Goal: Task Accomplishment & Management: Use online tool/utility

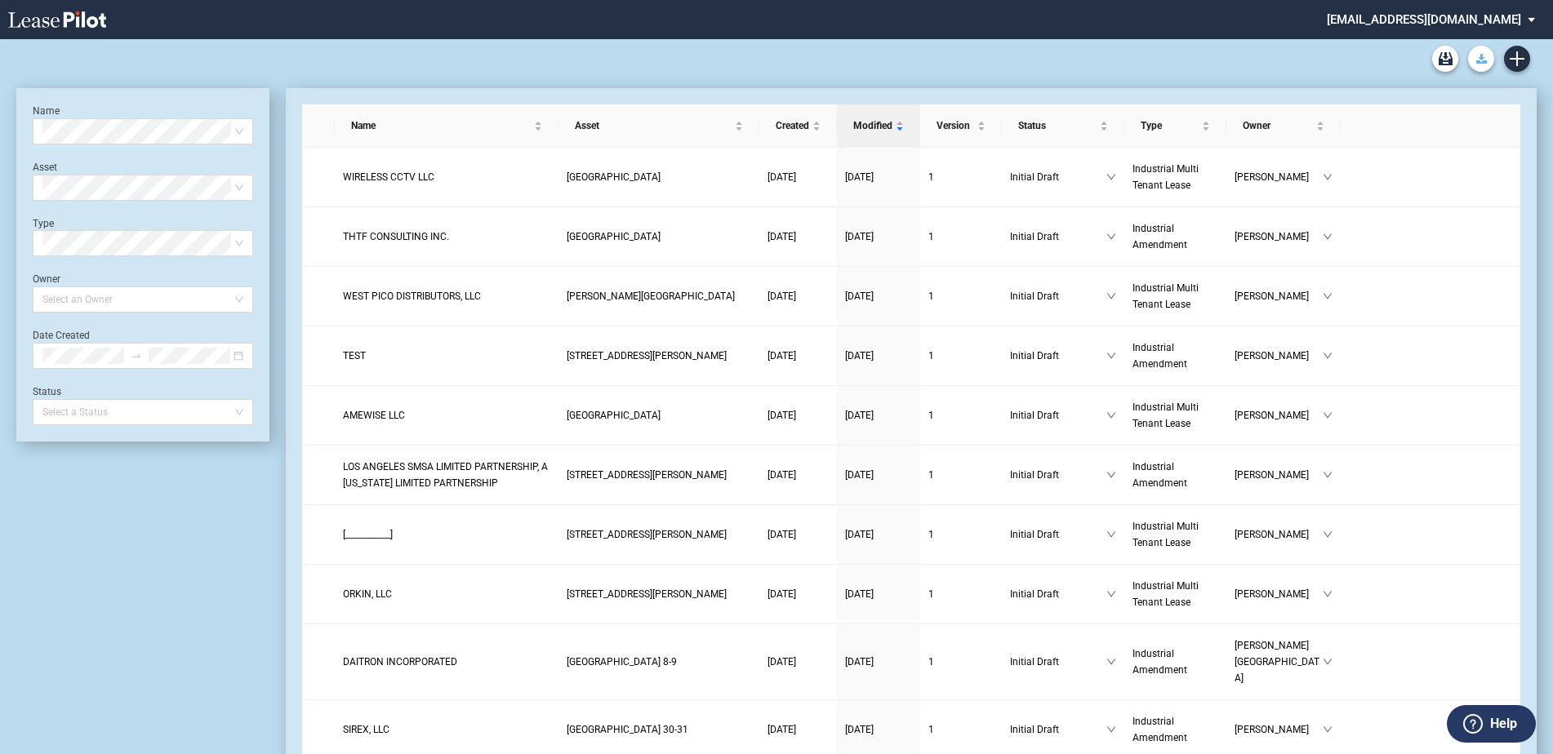
click at [1479, 60] on icon "Download Blank Form" at bounding box center [1481, 59] width 11 height 10
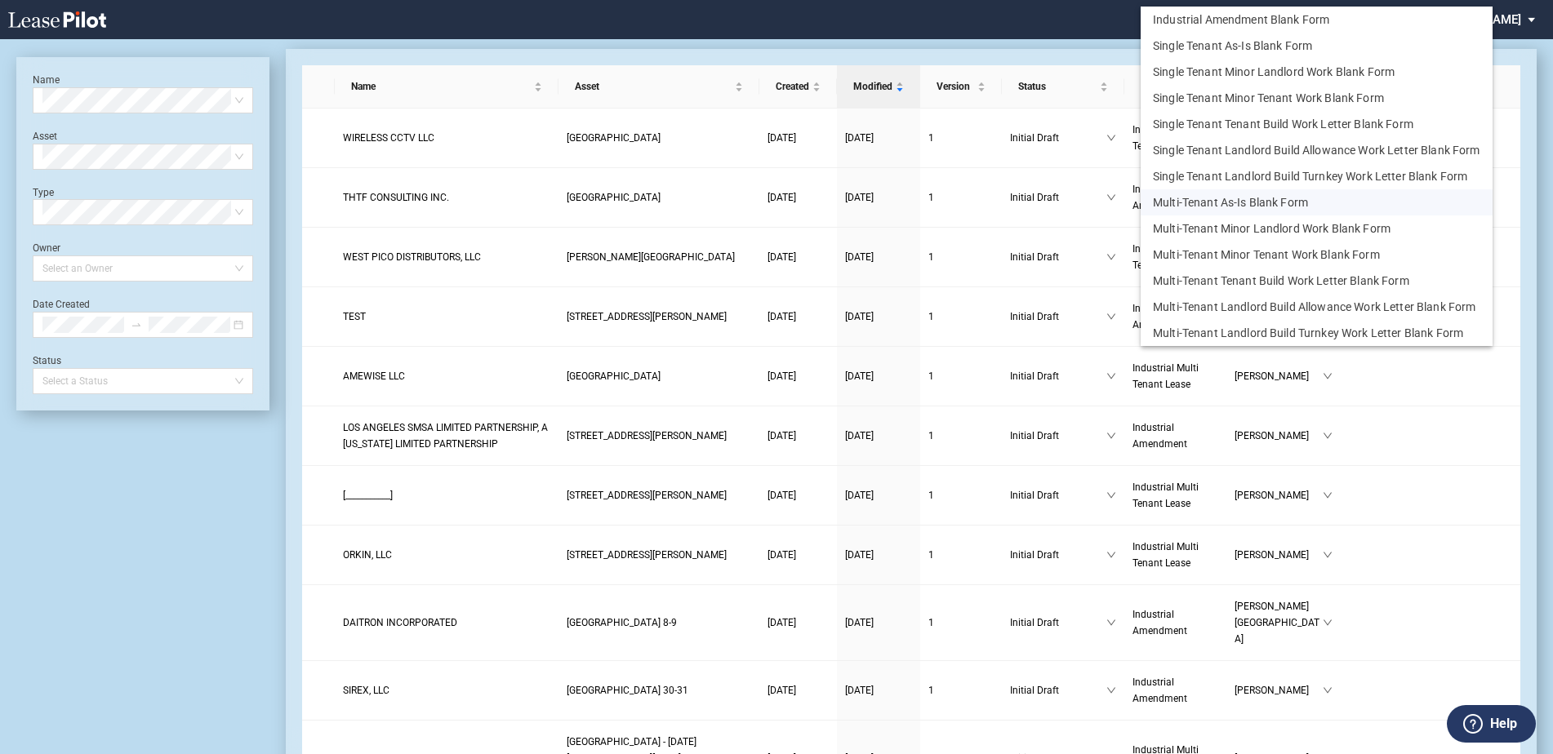
click at [1299, 197] on button "Multi-Tenant As-Is Blank Form" at bounding box center [1317, 202] width 352 height 26
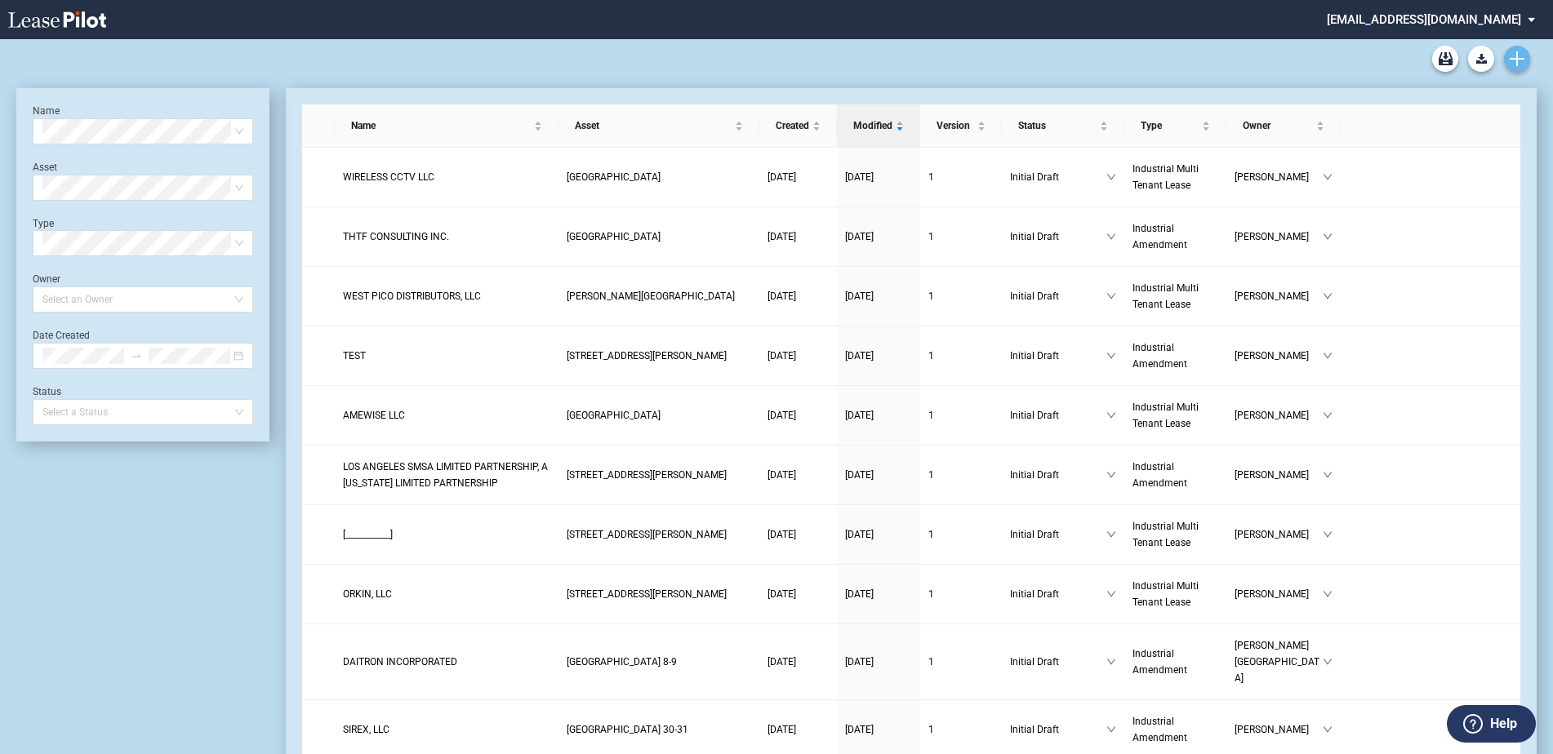
click at [1510, 55] on icon "Create new document" at bounding box center [1517, 58] width 15 height 15
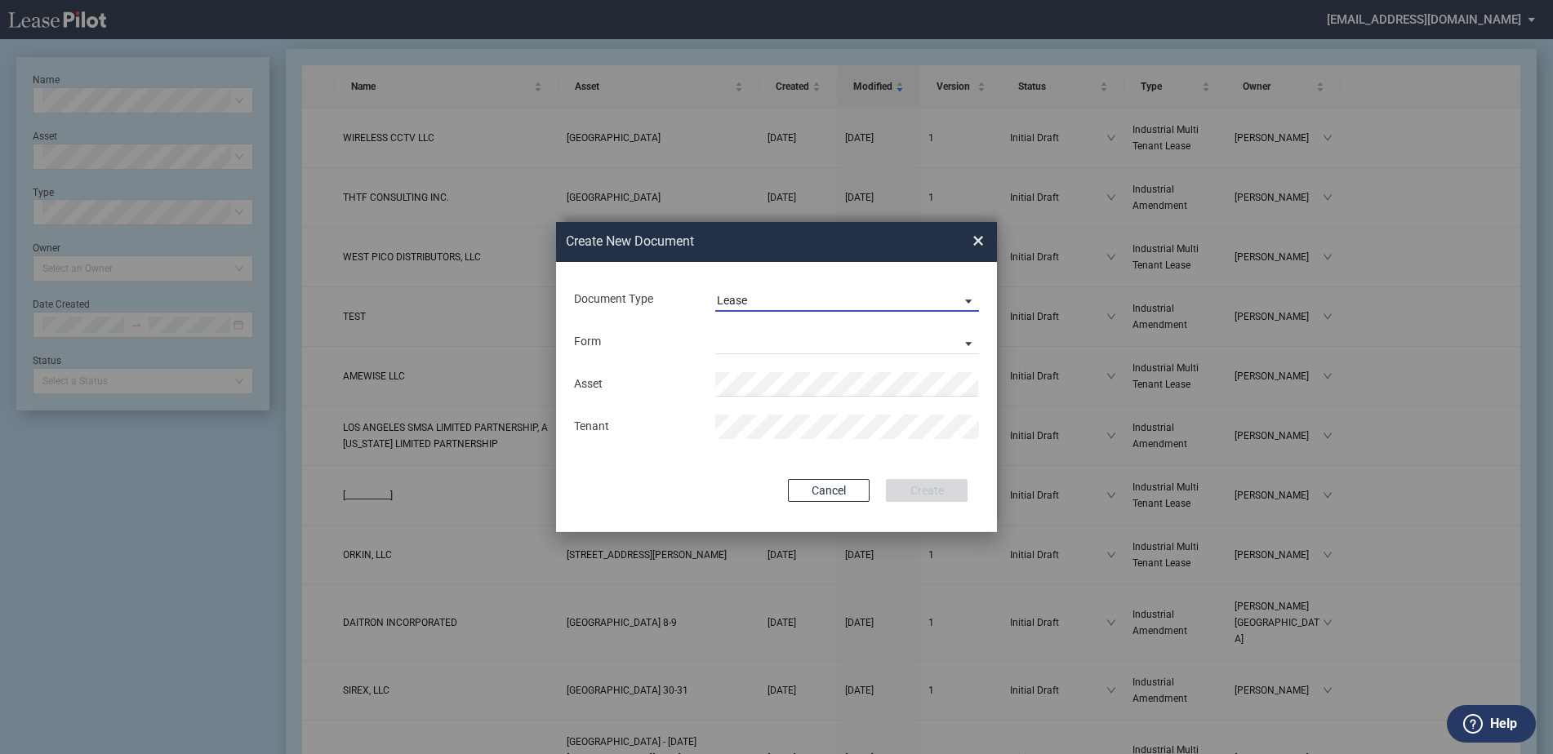
click at [758, 296] on span "Lease" at bounding box center [834, 301] width 234 height 16
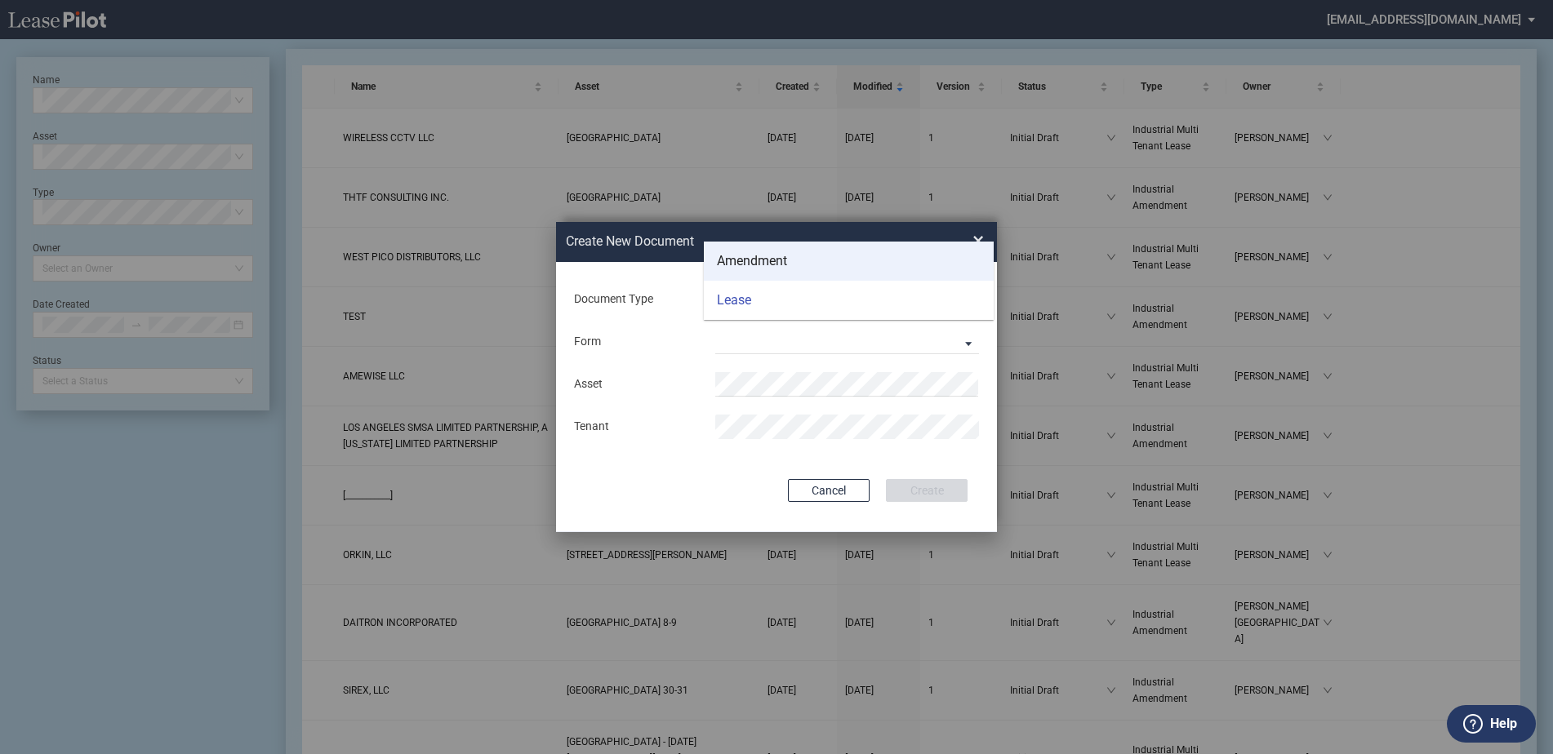
click at [740, 256] on div "Amendment" at bounding box center [752, 261] width 70 height 18
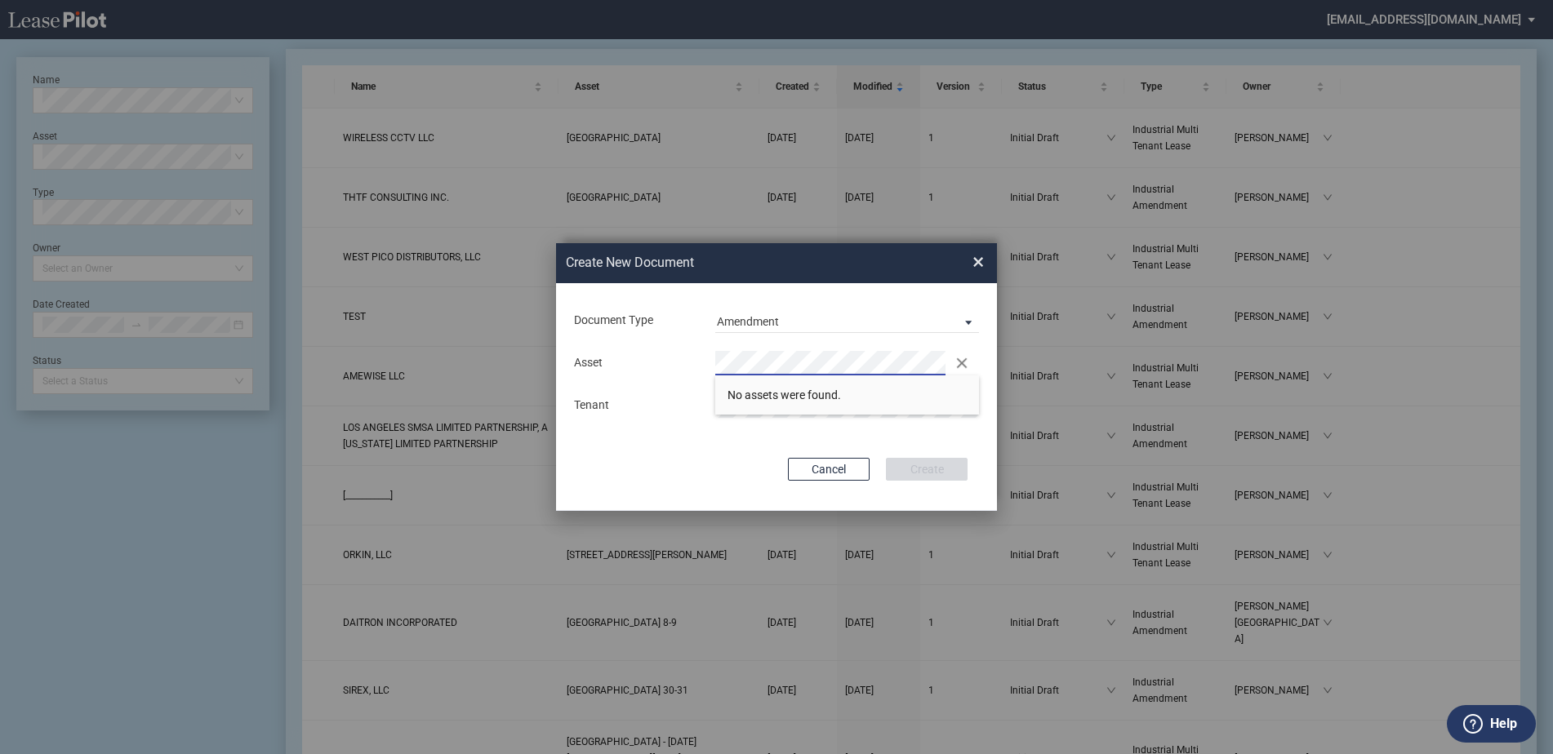
click at [692, 359] on div "Asset Clear" at bounding box center [776, 363] width 425 height 24
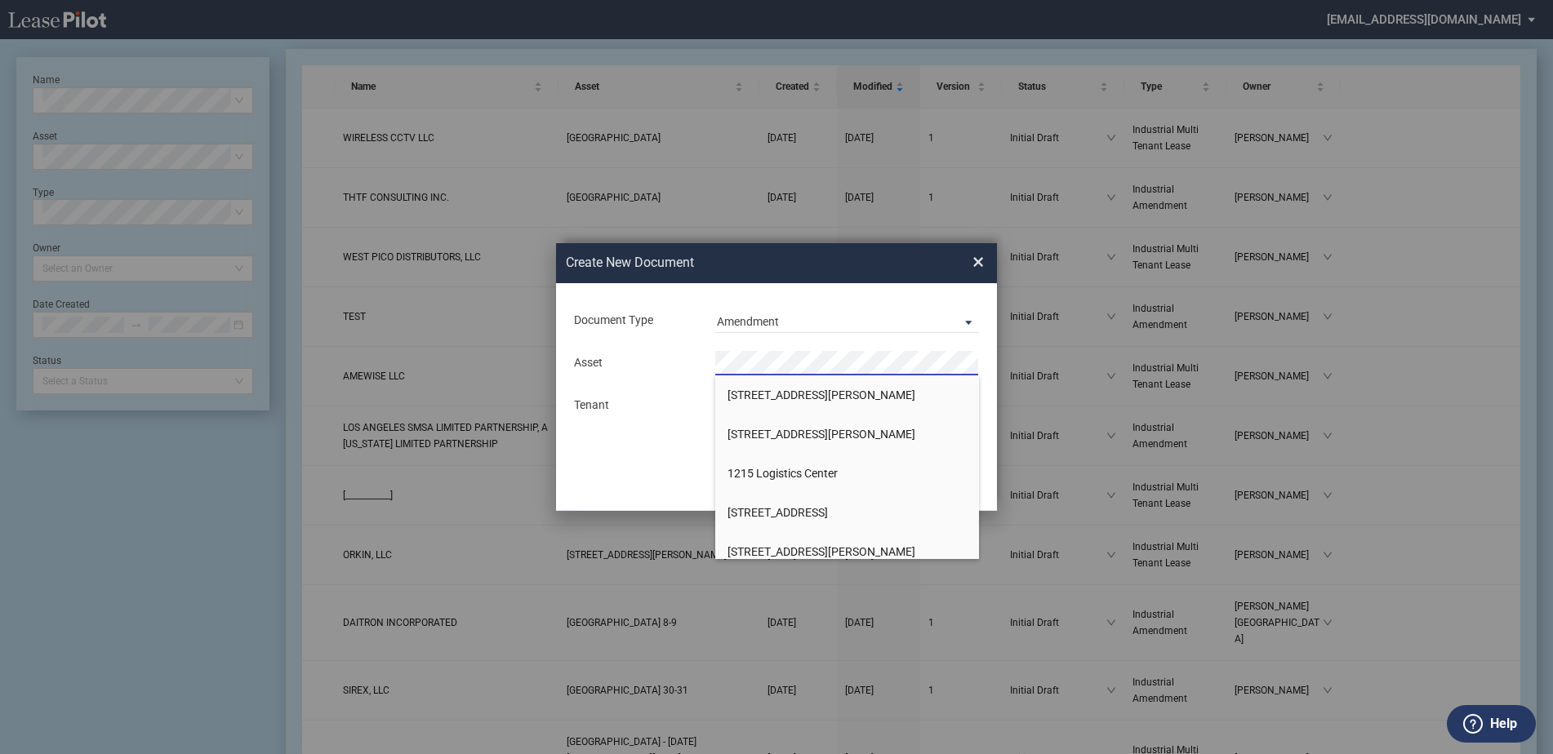
click at [250, 485] on div "Create New Document Create New Conformed Deal × Document Type Amendment Deal Ty…" at bounding box center [776, 377] width 1553 height 754
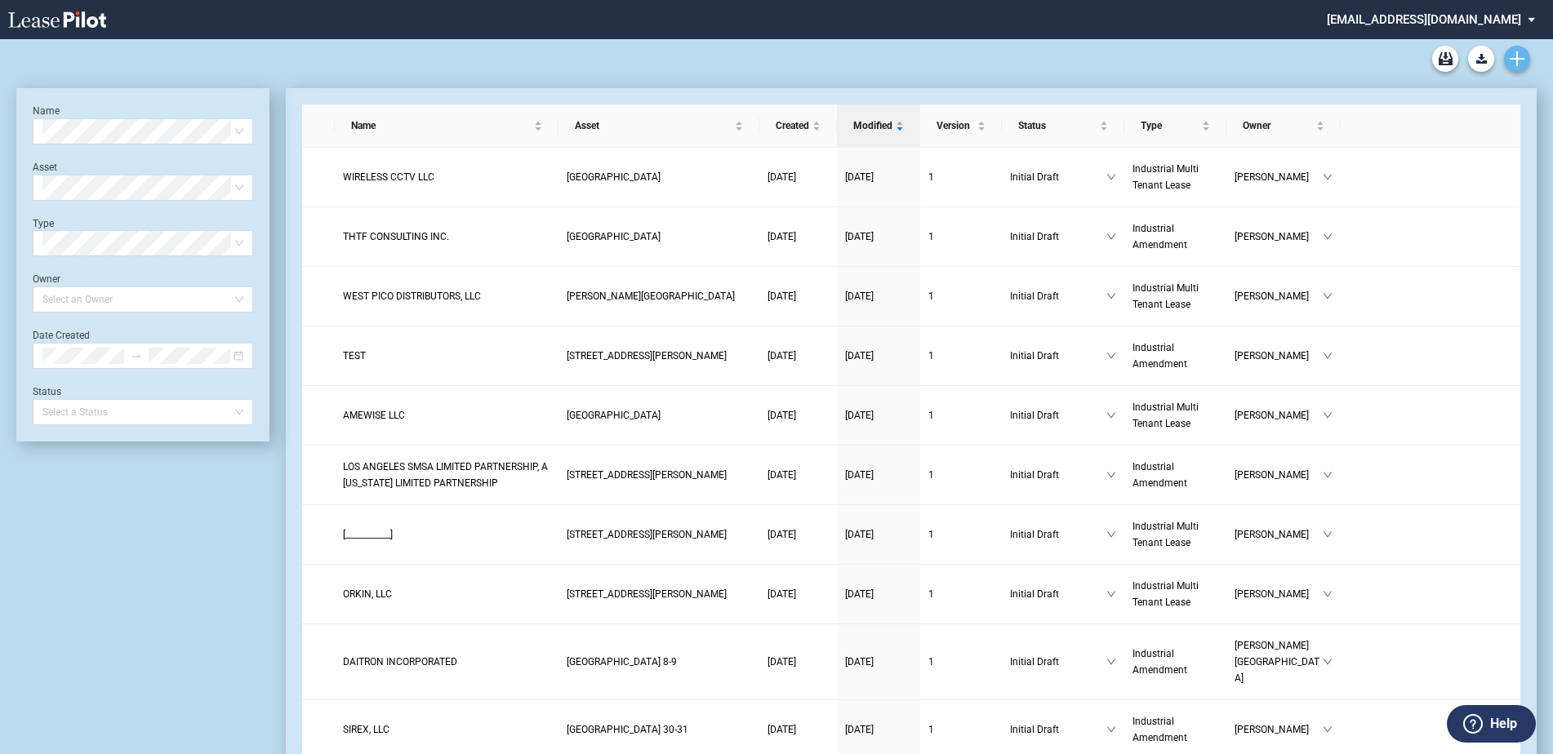
click at [1506, 53] on link "Create new document" at bounding box center [1517, 59] width 26 height 26
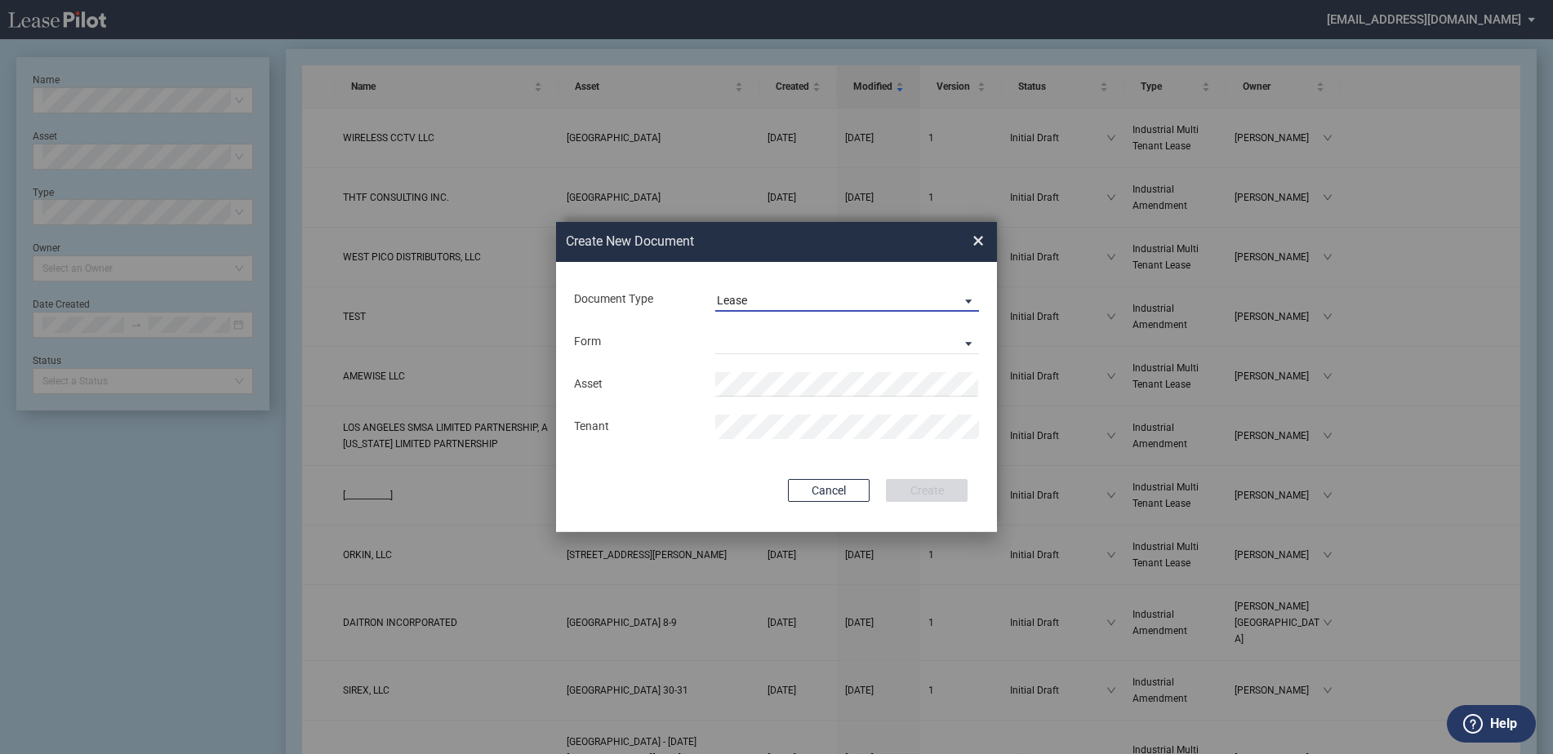
click at [773, 298] on span "Lease" at bounding box center [834, 301] width 234 height 16
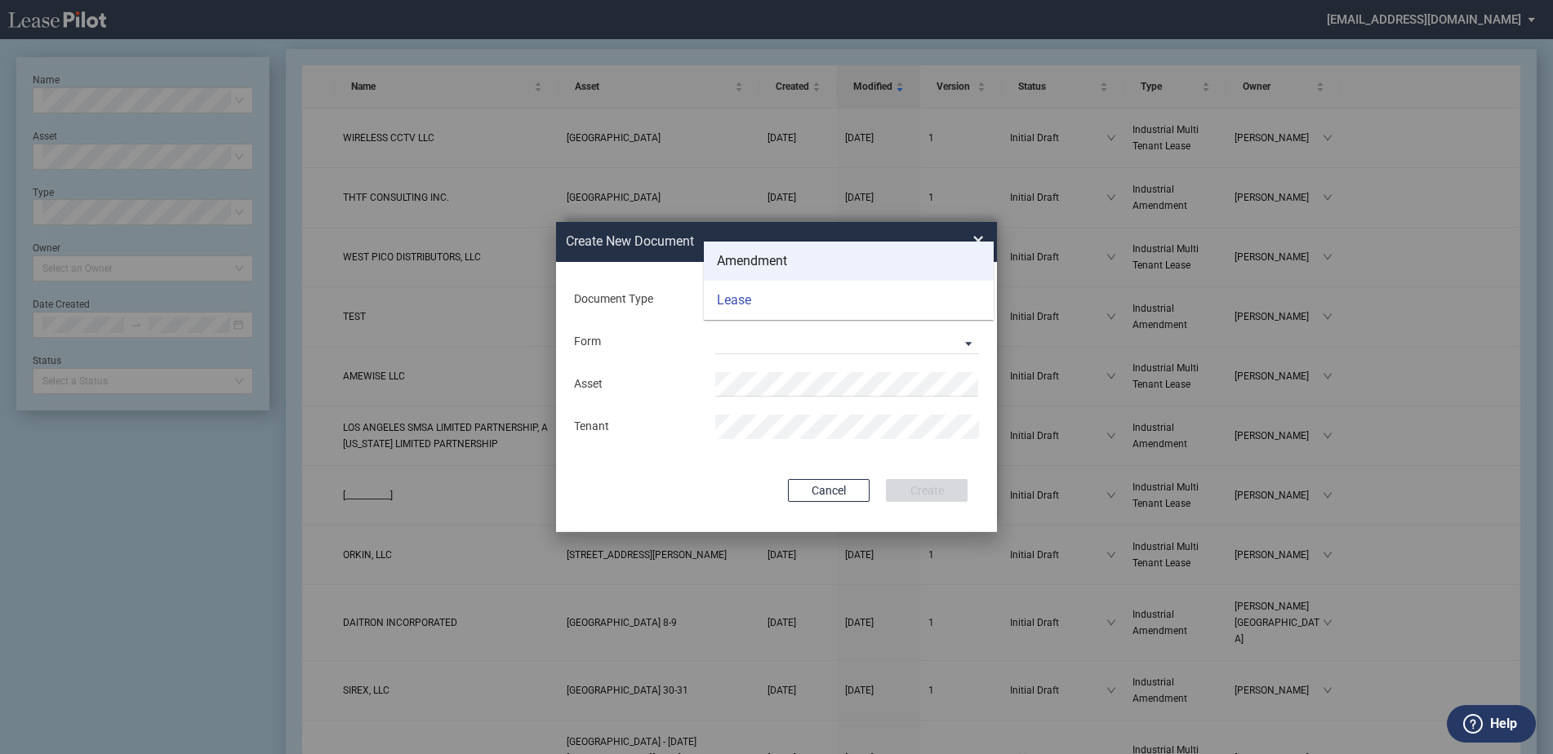
click at [743, 265] on div "Amendment" at bounding box center [752, 261] width 70 height 18
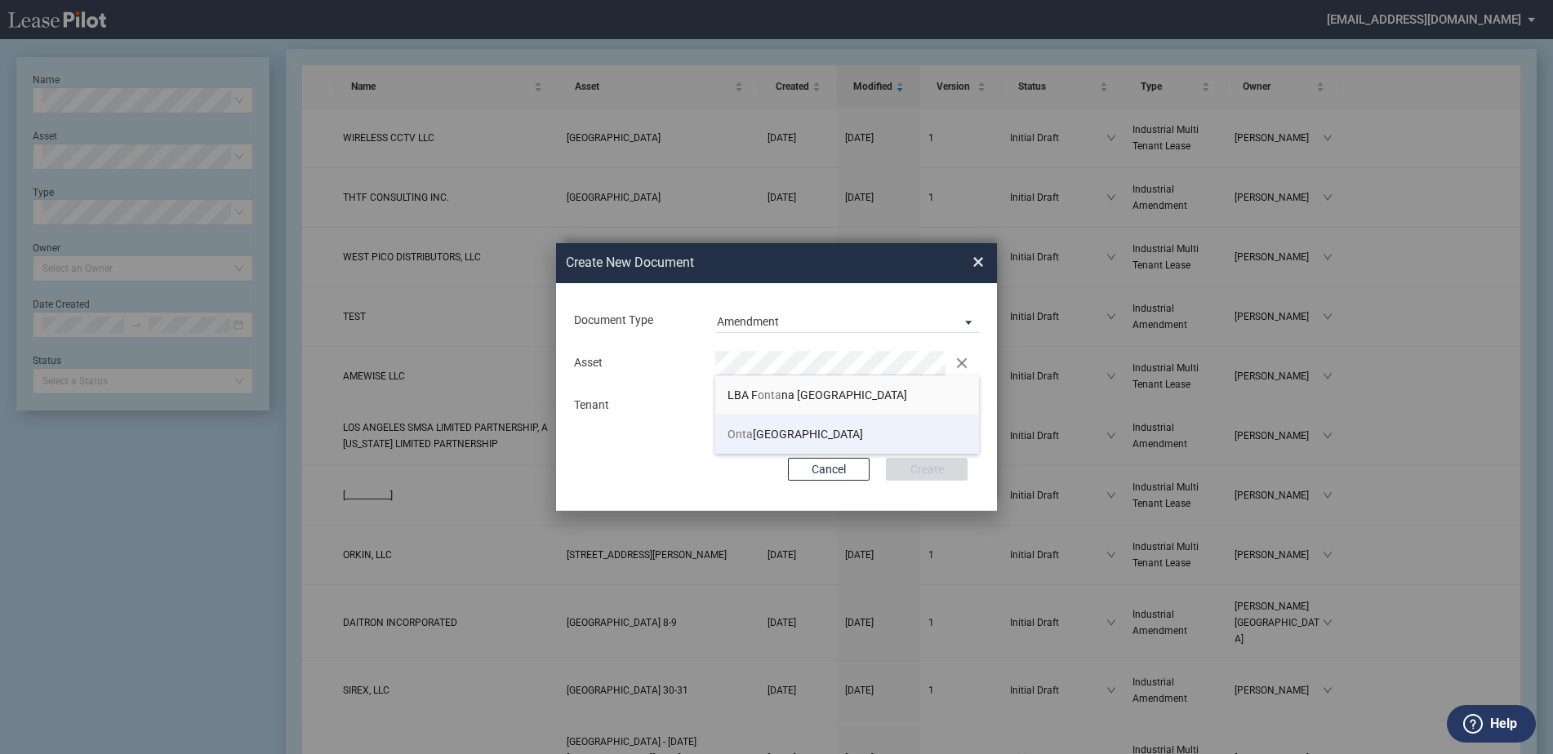
click at [775, 425] on li "Onta rio Pacific Business Center" at bounding box center [847, 434] width 264 height 39
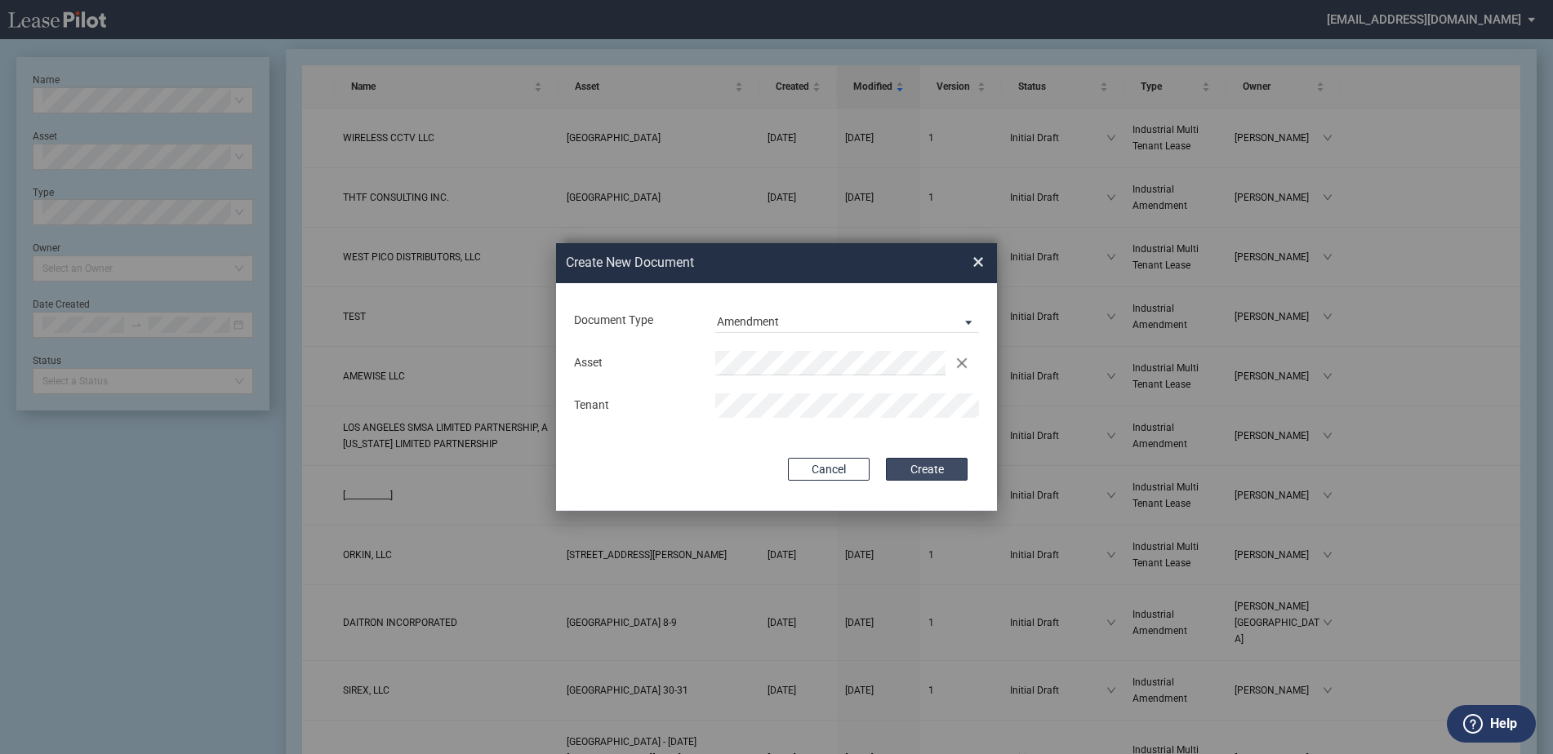
click at [952, 462] on button "Create" at bounding box center [927, 469] width 82 height 23
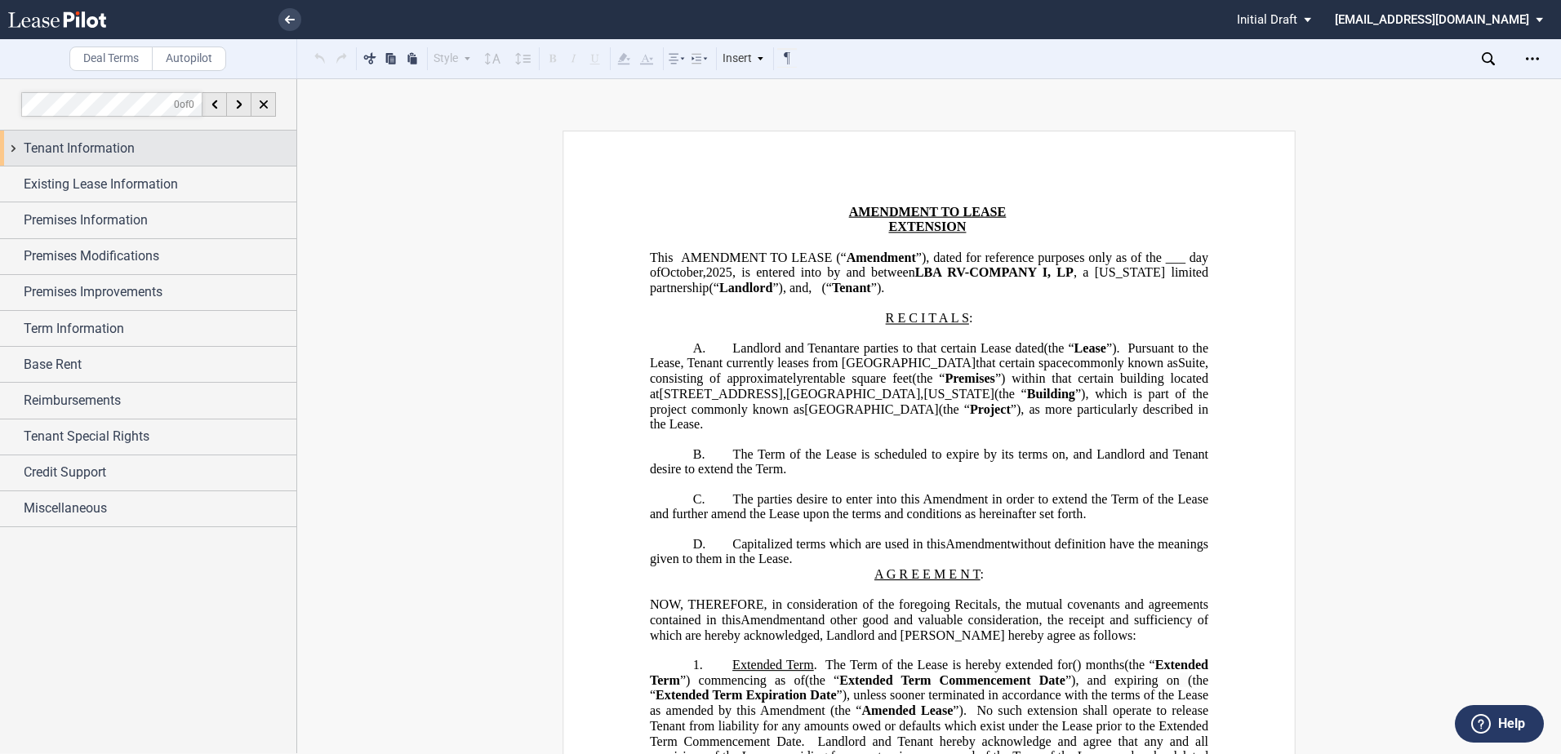
click at [174, 145] on div "Tenant Information" at bounding box center [160, 149] width 273 height 20
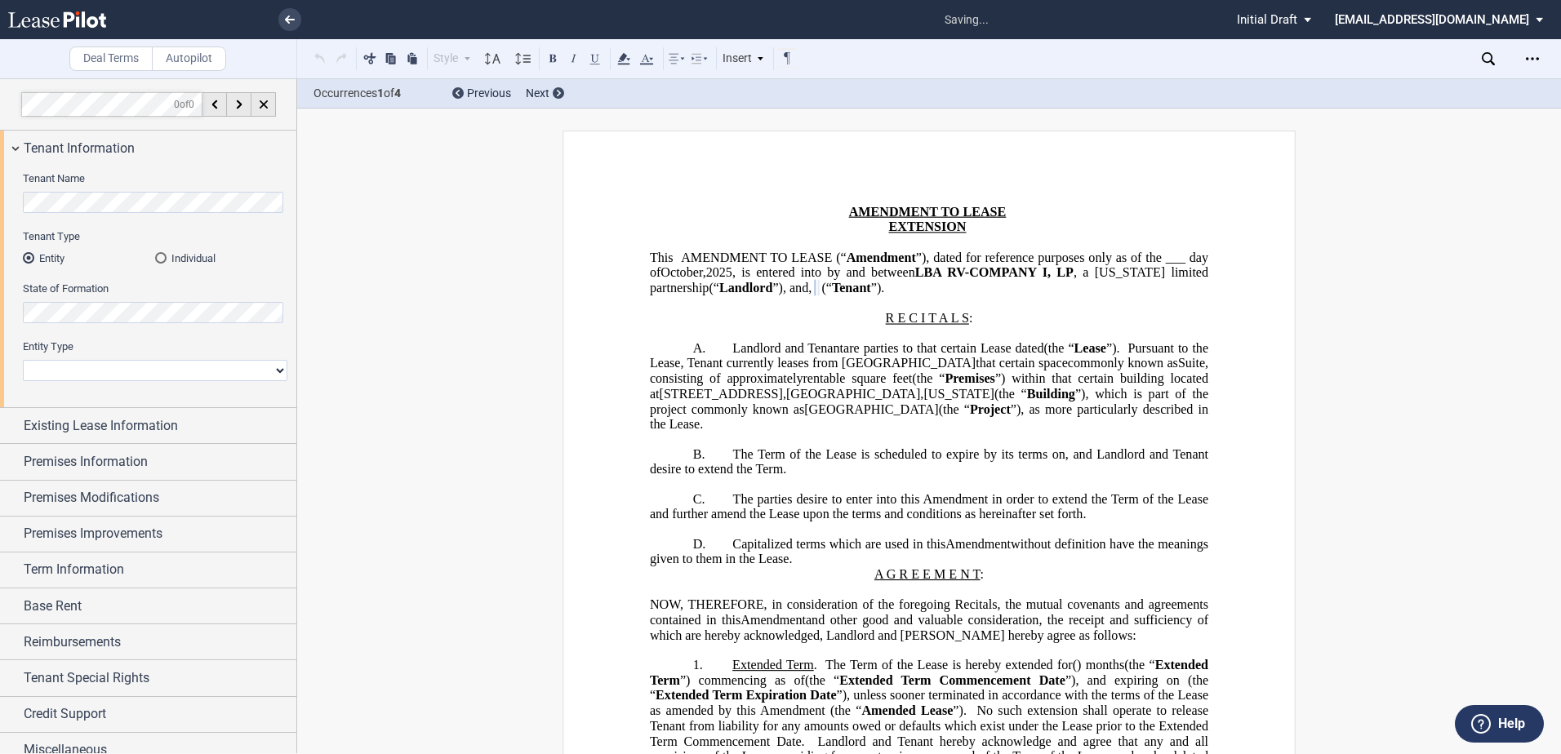
click at [185, 382] on div "Entity Type Corporation Limited Liability Company General Partnership Limited P…" at bounding box center [155, 369] width 265 height 58
click at [184, 371] on select "Corporation Limited Liability Company General Partnership Limited Partnership O…" at bounding box center [155, 370] width 265 height 21
select select "corporation"
click at [23, 360] on select "Corporation Limited Liability Company General Partnership Limited Partnership O…" at bounding box center [155, 370] width 265 height 21
click at [127, 424] on span "Existing Lease Information" at bounding box center [101, 426] width 154 height 20
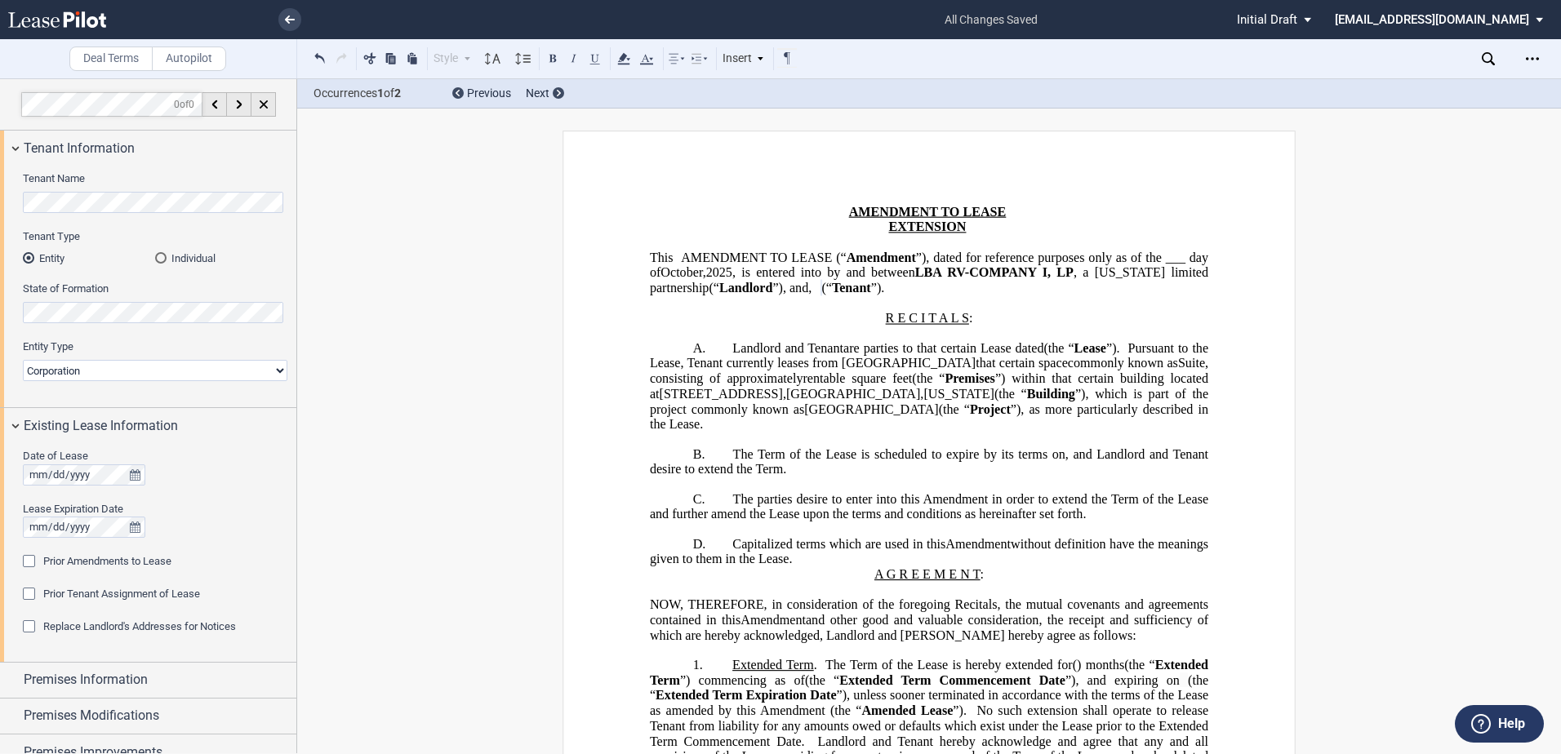
click at [1012, 346] on span "are parties to that certain Lease dated" at bounding box center [943, 347] width 200 height 15
click at [1010, 349] on span "are parties to that certain Lease dated" at bounding box center [943, 347] width 200 height 15
click at [82, 563] on span "Prior Amendments to Lease" at bounding box center [107, 561] width 128 height 12
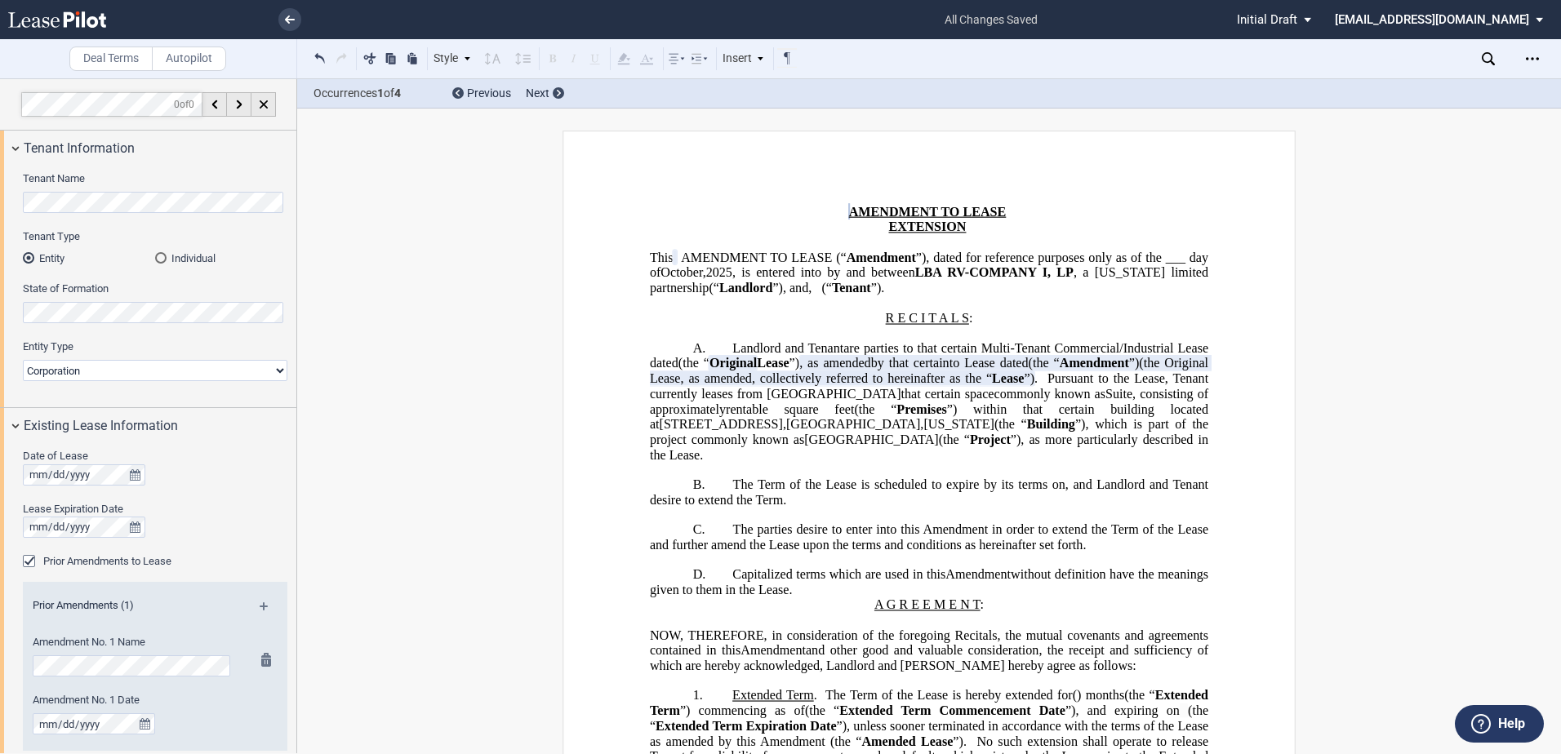
click at [150, 678] on div "Amendment No. 1 Name" at bounding box center [133, 664] width 220 height 58
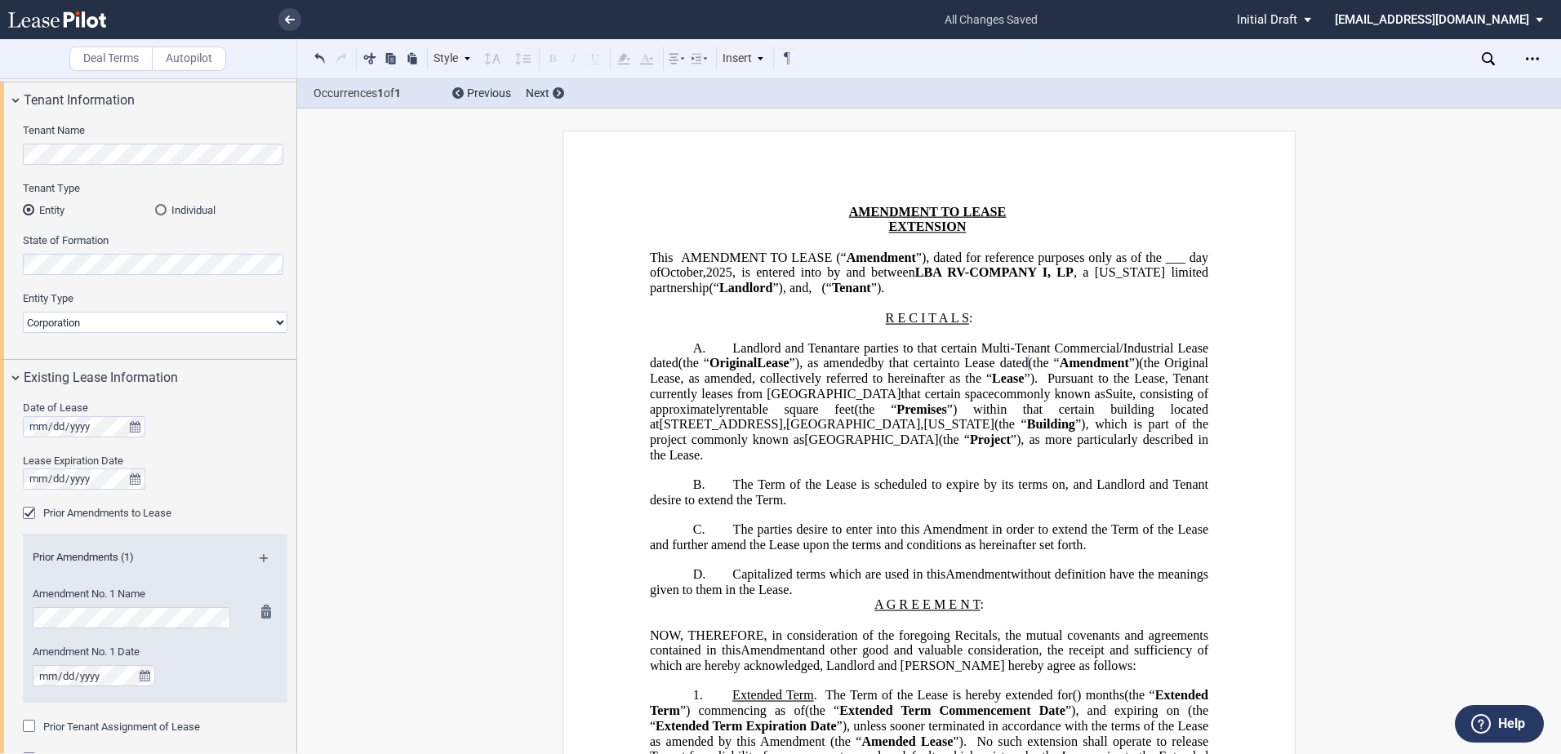
scroll to position [82, 0]
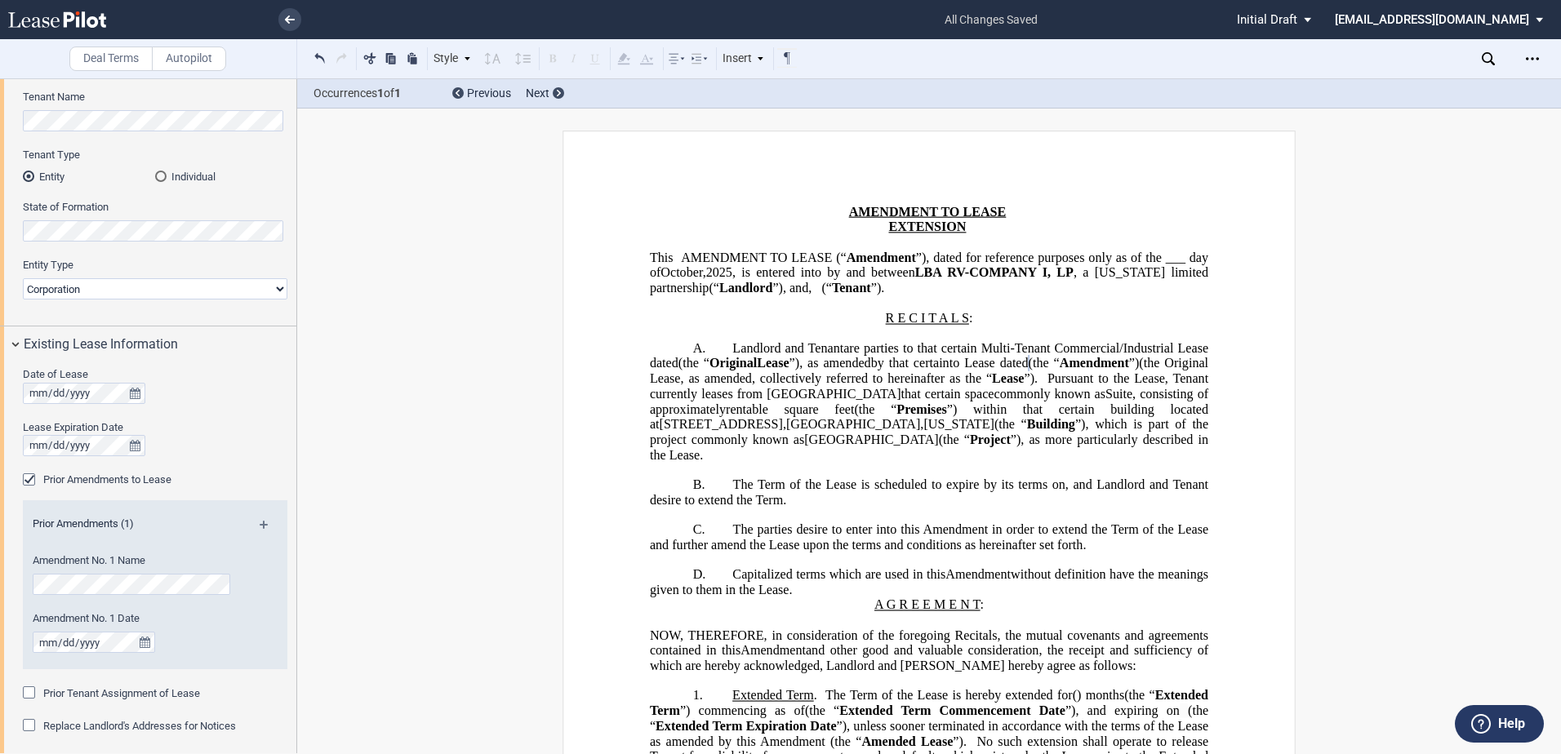
click at [266, 529] on md-icon at bounding box center [271, 531] width 22 height 20
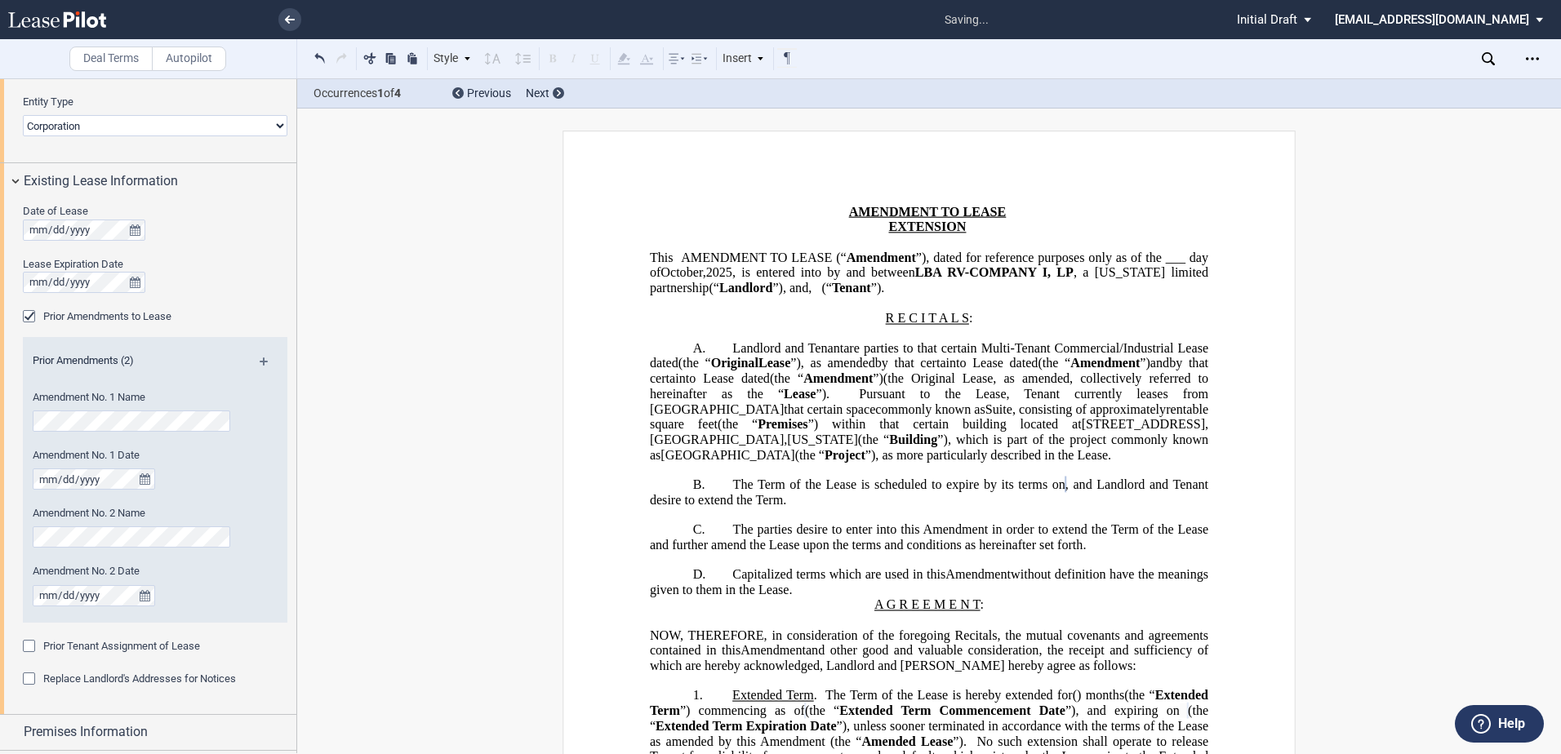
scroll to position [327, 0]
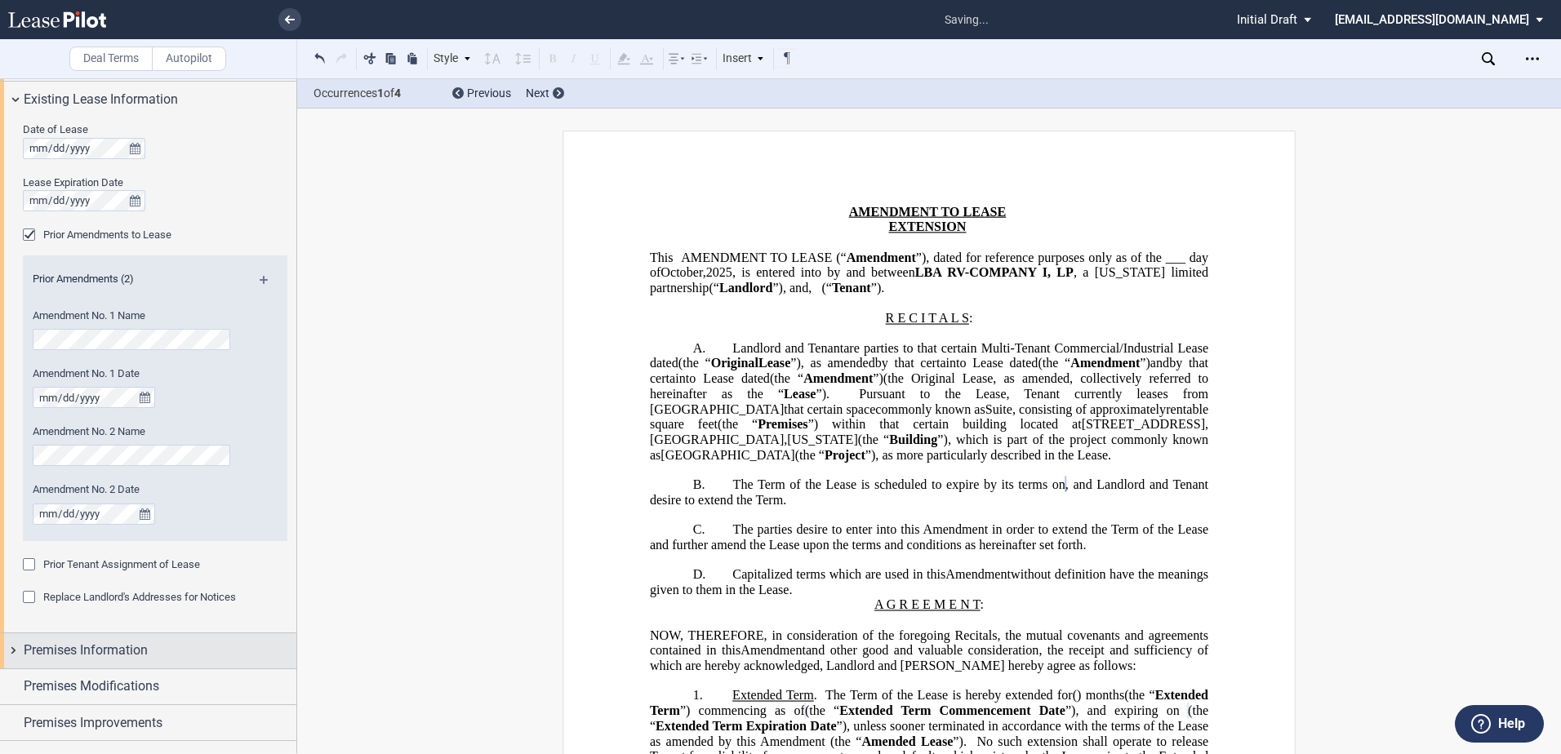
click at [66, 660] on span "Premises Information" at bounding box center [86, 651] width 124 height 20
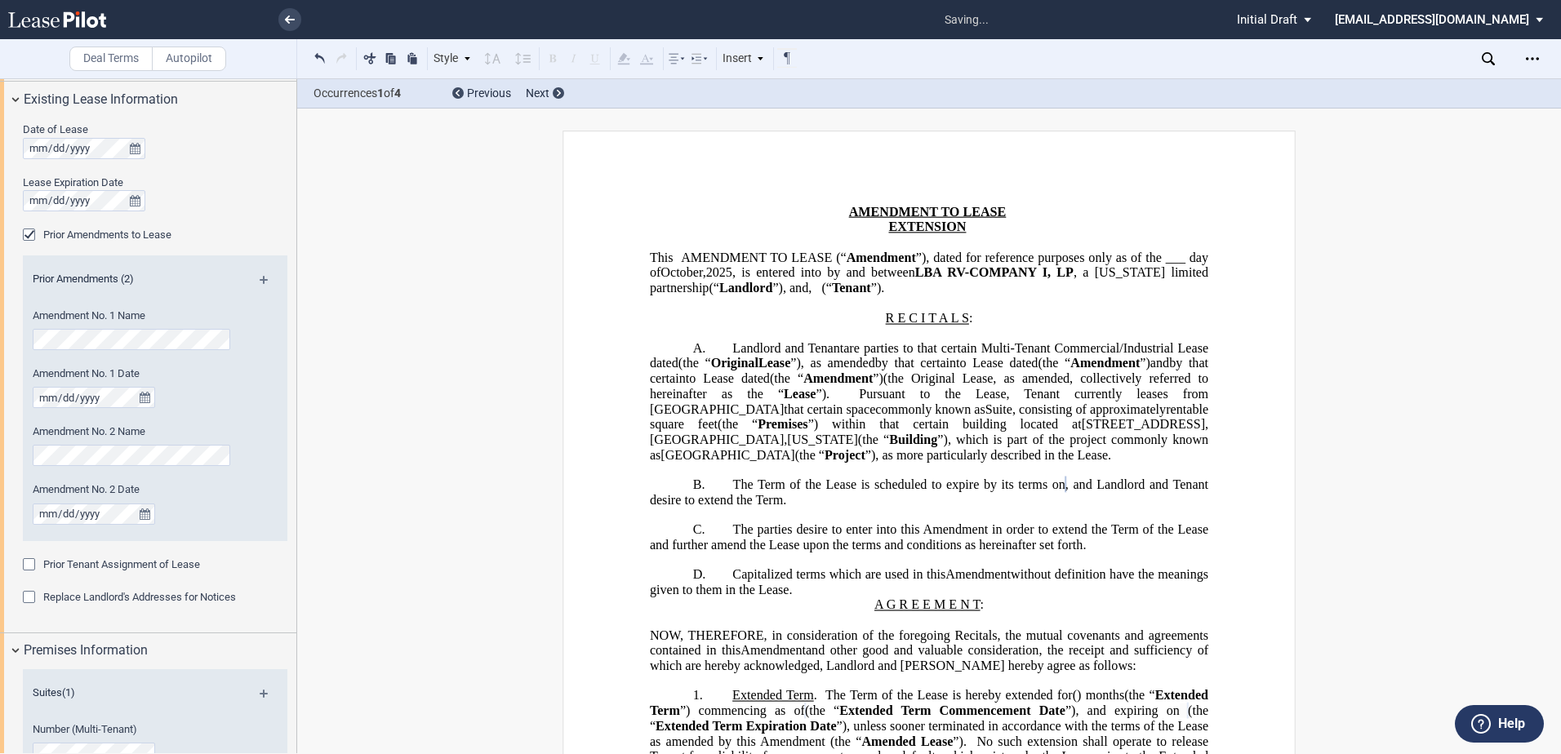
scroll to position [490, 0]
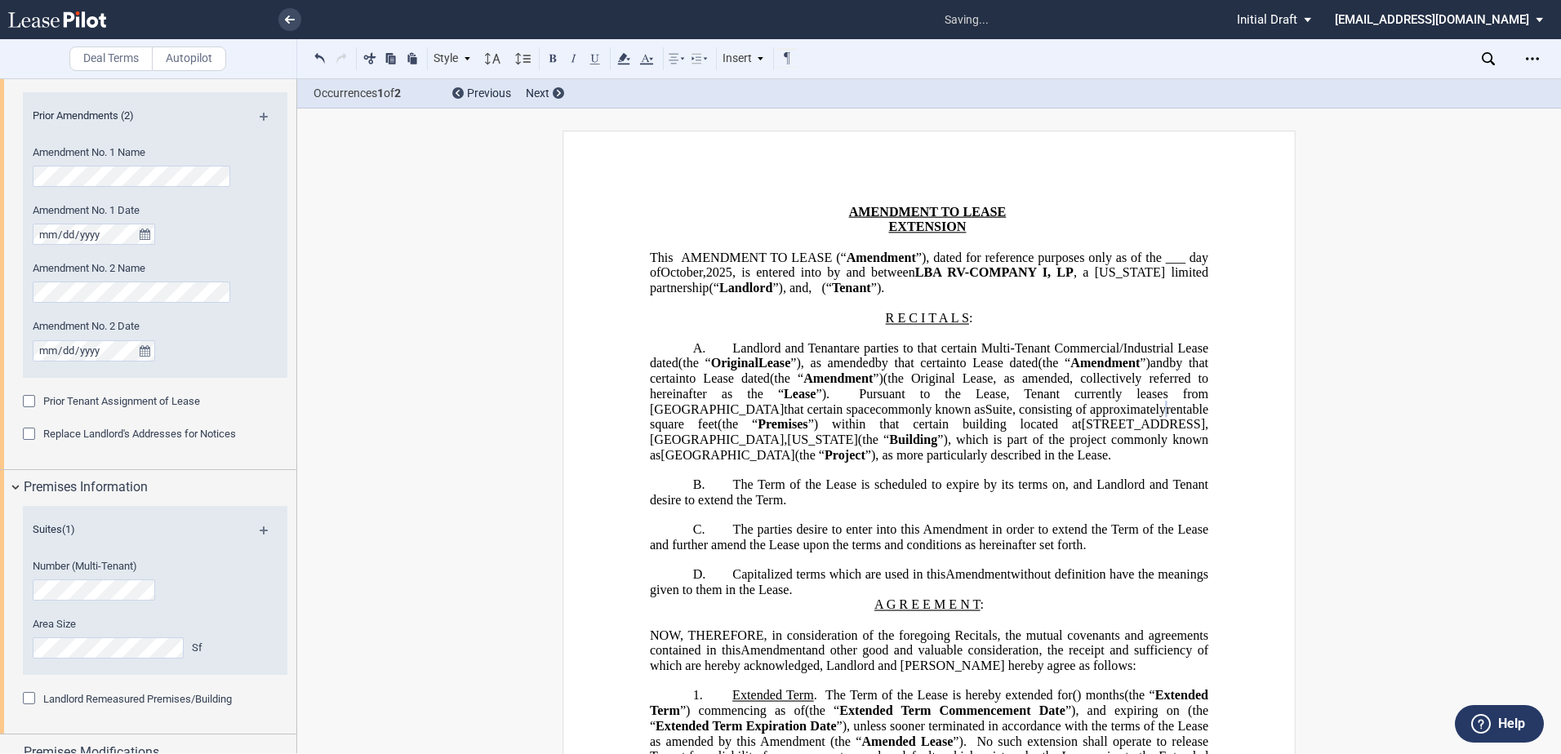
click at [865, 462] on span "”), as more particularly described in the Lease." at bounding box center [988, 454] width 246 height 15
drag, startPoint x: 794, startPoint y: 456, endPoint x: 846, endPoint y: 455, distance: 51.4
click at [1082, 432] on span "[STREET_ADDRESS]" at bounding box center [1143, 424] width 123 height 15
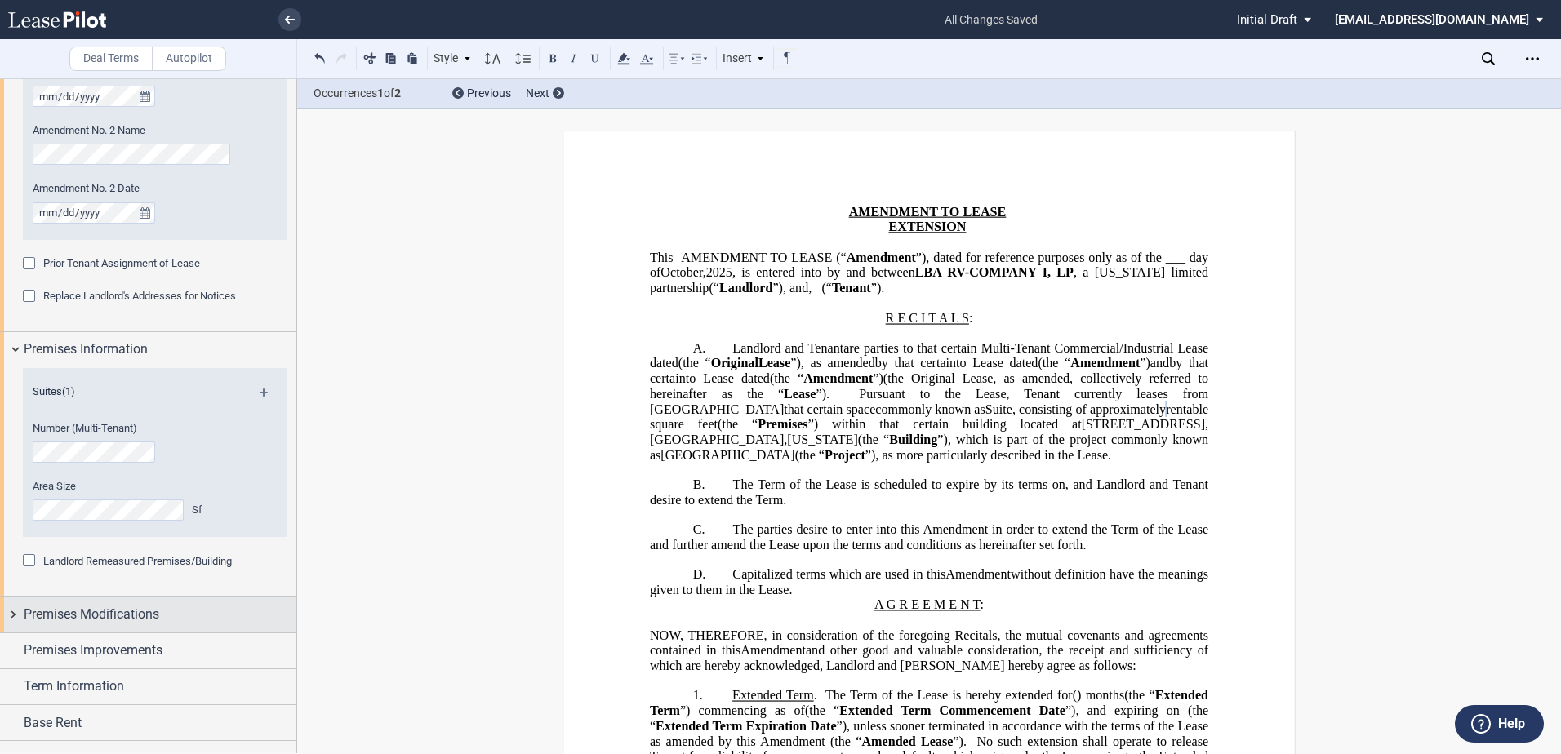
scroll to position [653, 0]
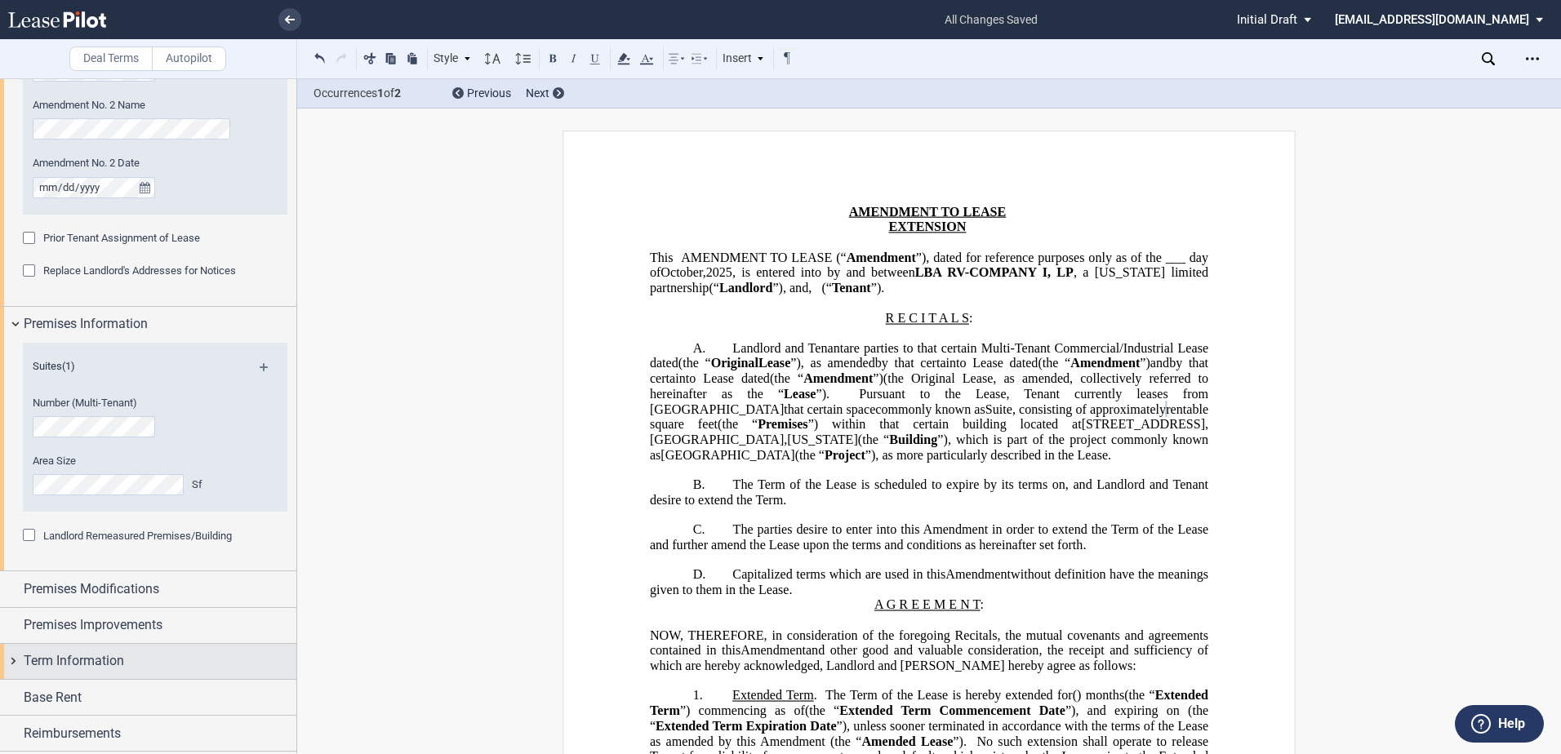
click at [53, 651] on div "Term Information" at bounding box center [148, 661] width 296 height 35
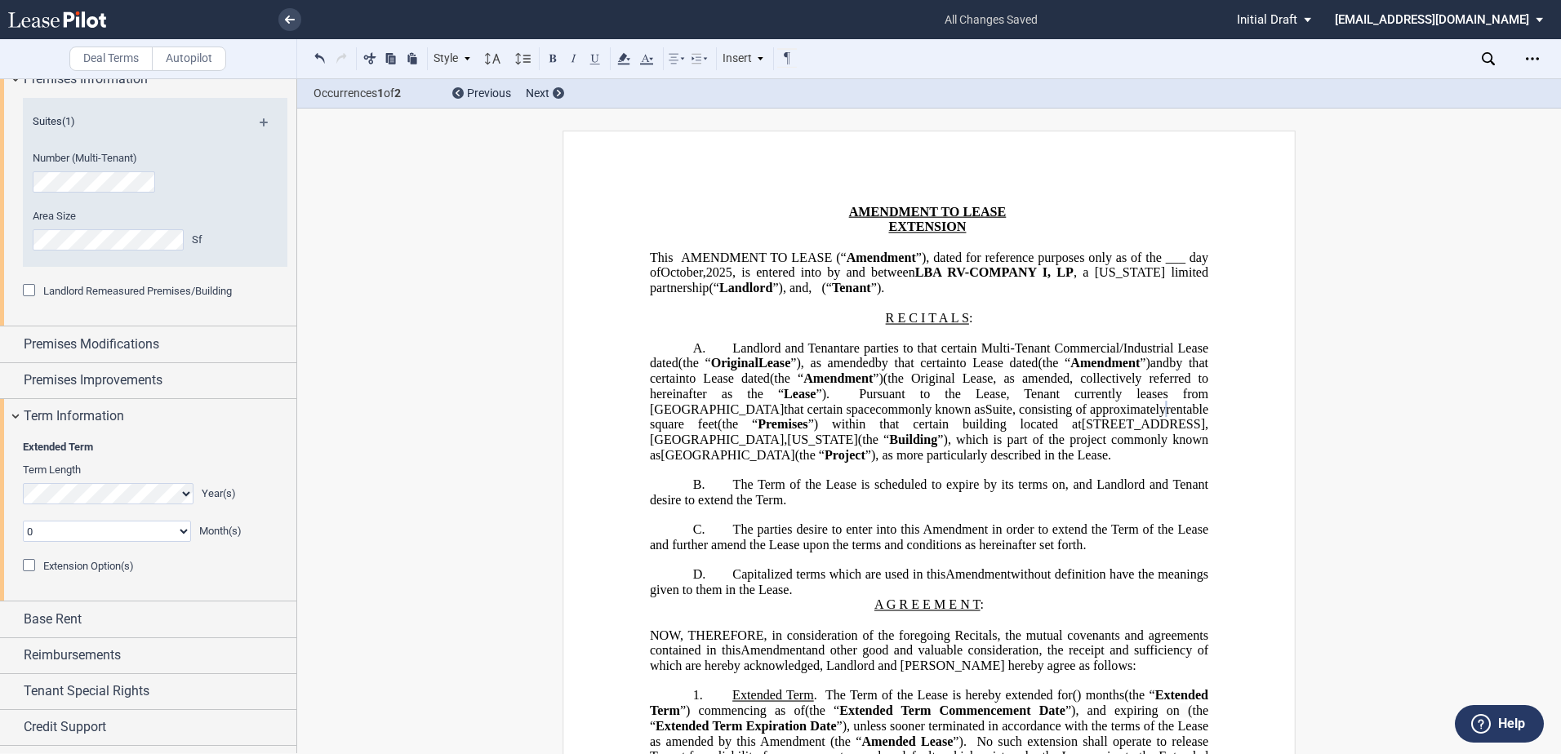
click at [40, 533] on select "0 1 2 3 4 5 6 7 8 9 10 11" at bounding box center [107, 531] width 168 height 21
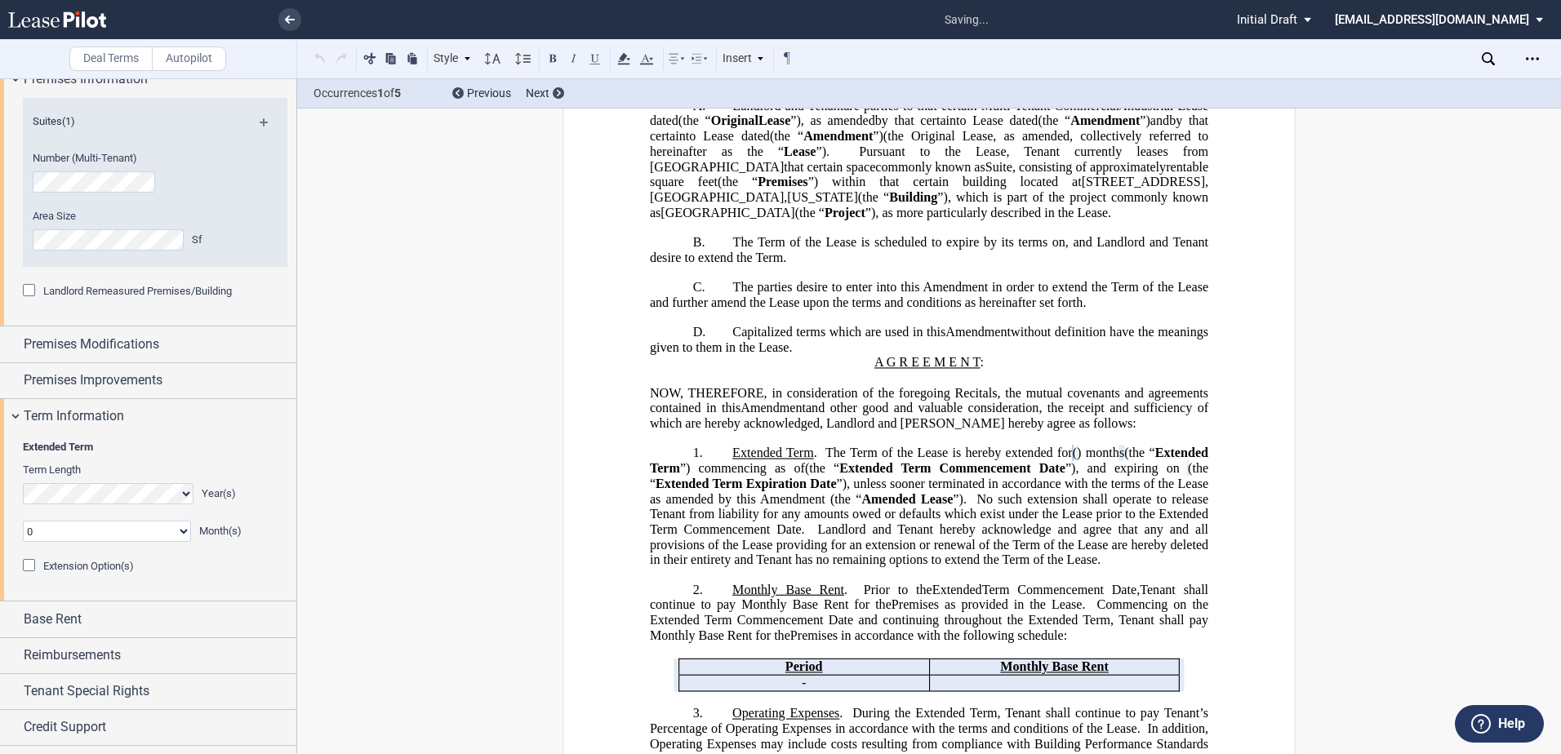
scroll to position [362, 0]
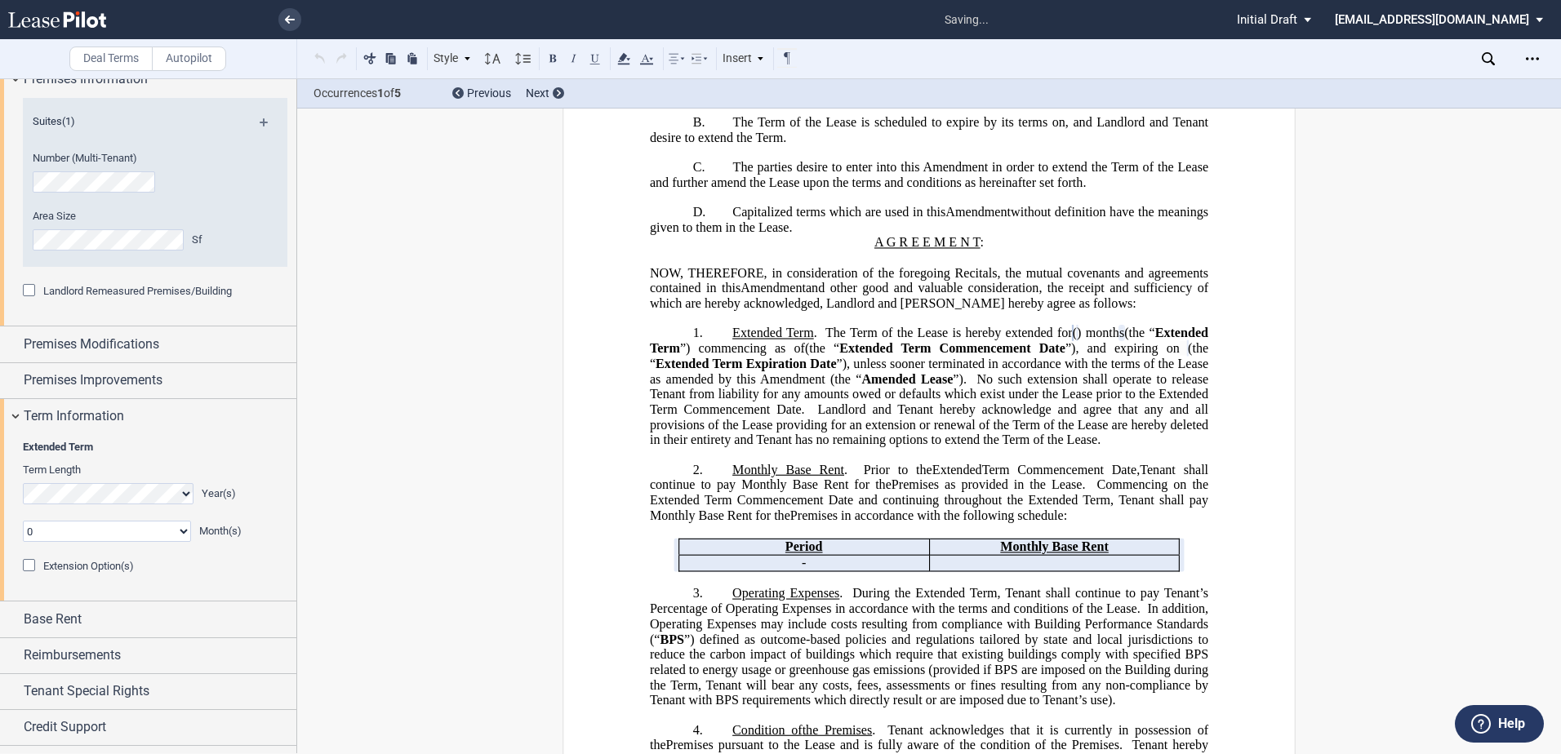
select select "number:3"
click at [23, 521] on select "0 1 2 3 4 5 6 7 8 9 10 11" at bounding box center [107, 531] width 168 height 21
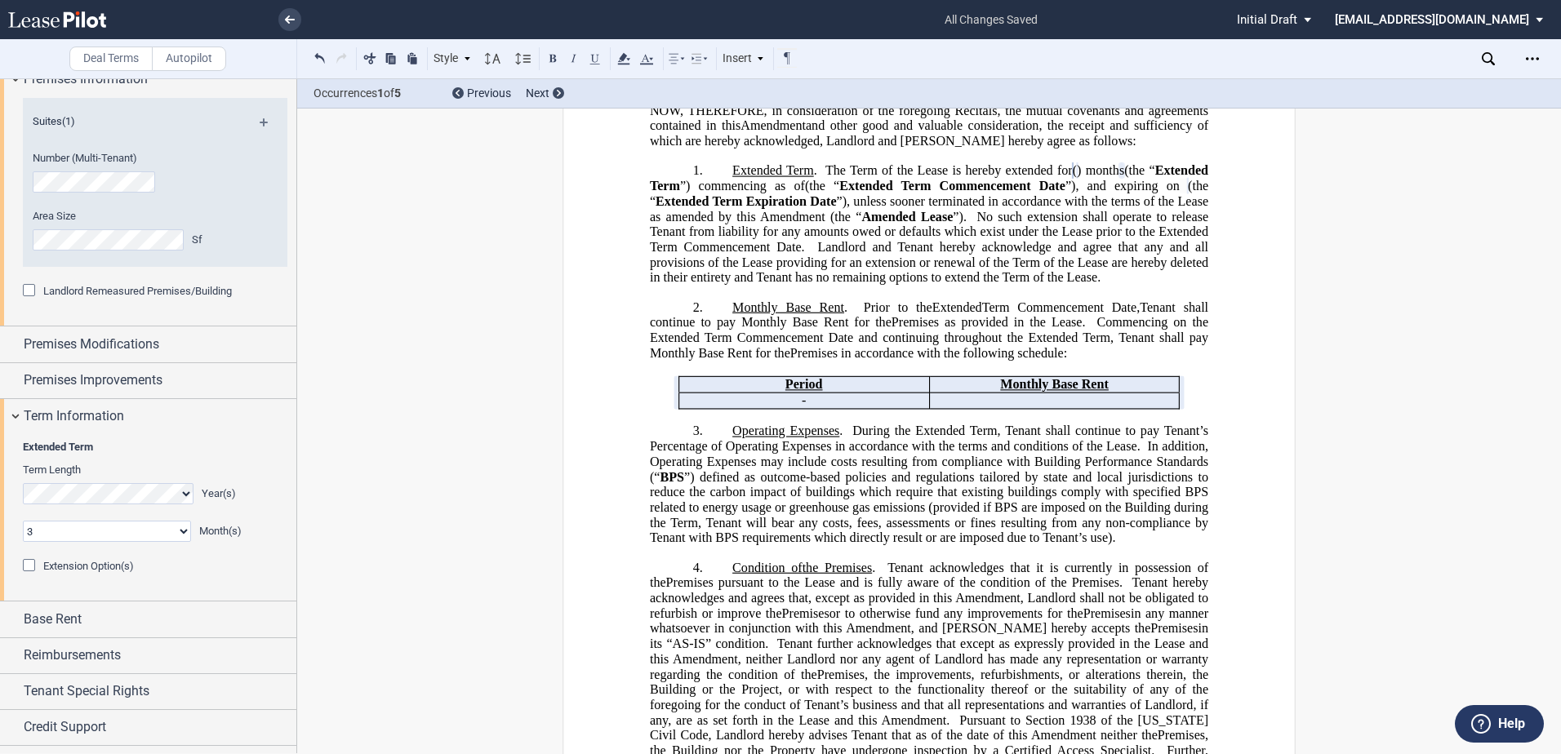
scroll to position [526, 0]
drag, startPoint x: 371, startPoint y: 504, endPoint x: 258, endPoint y: 527, distance: 115.0
click at [91, 620] on div "Base Rent" at bounding box center [160, 620] width 273 height 20
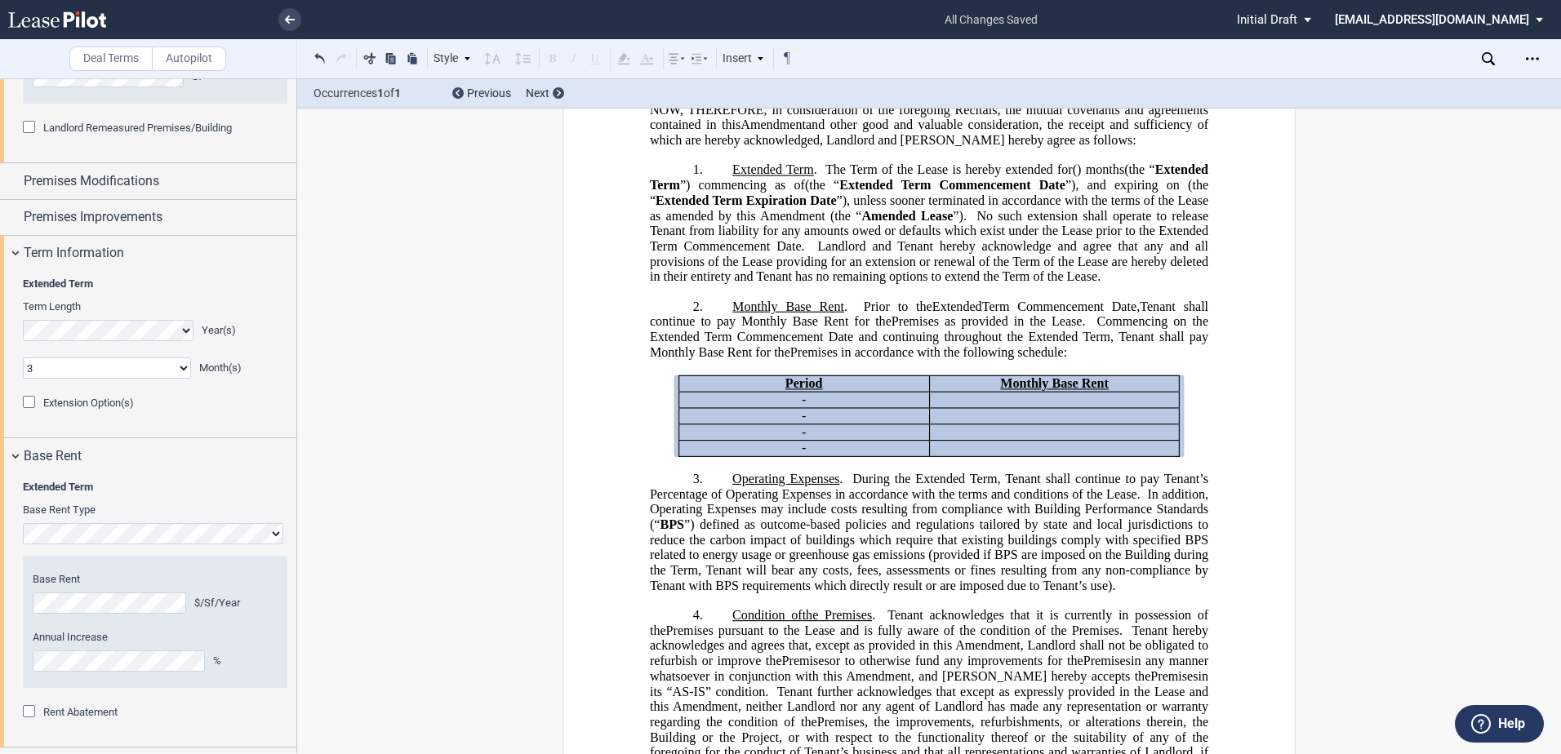
click at [28, 598] on div "Year 1 $/Sf/Year Year 2 $/Sf/Year Year 3 $/Sf/Year Year 4 $/Sf/Year Base Rent $…" at bounding box center [155, 622] width 265 height 132
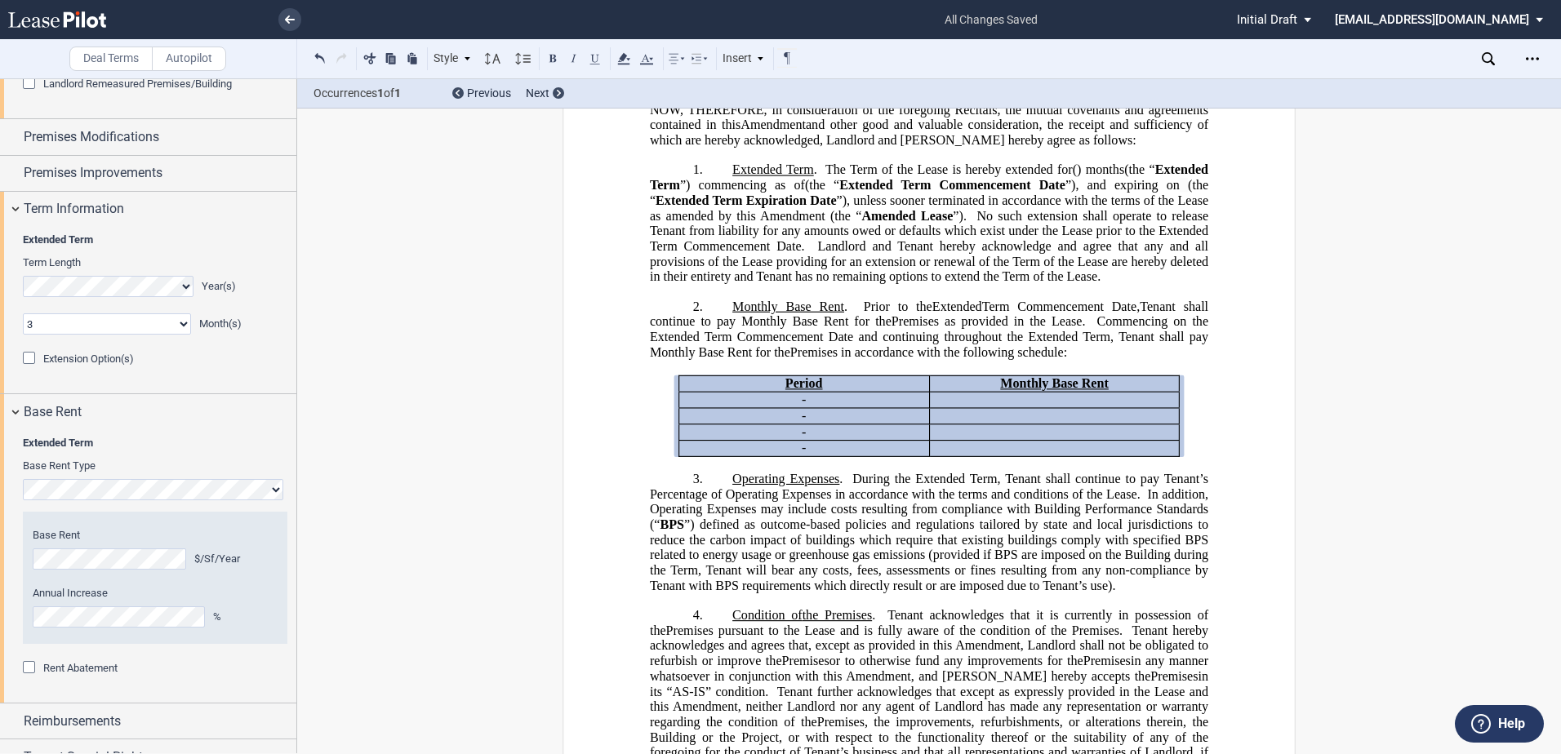
scroll to position [1143, 0]
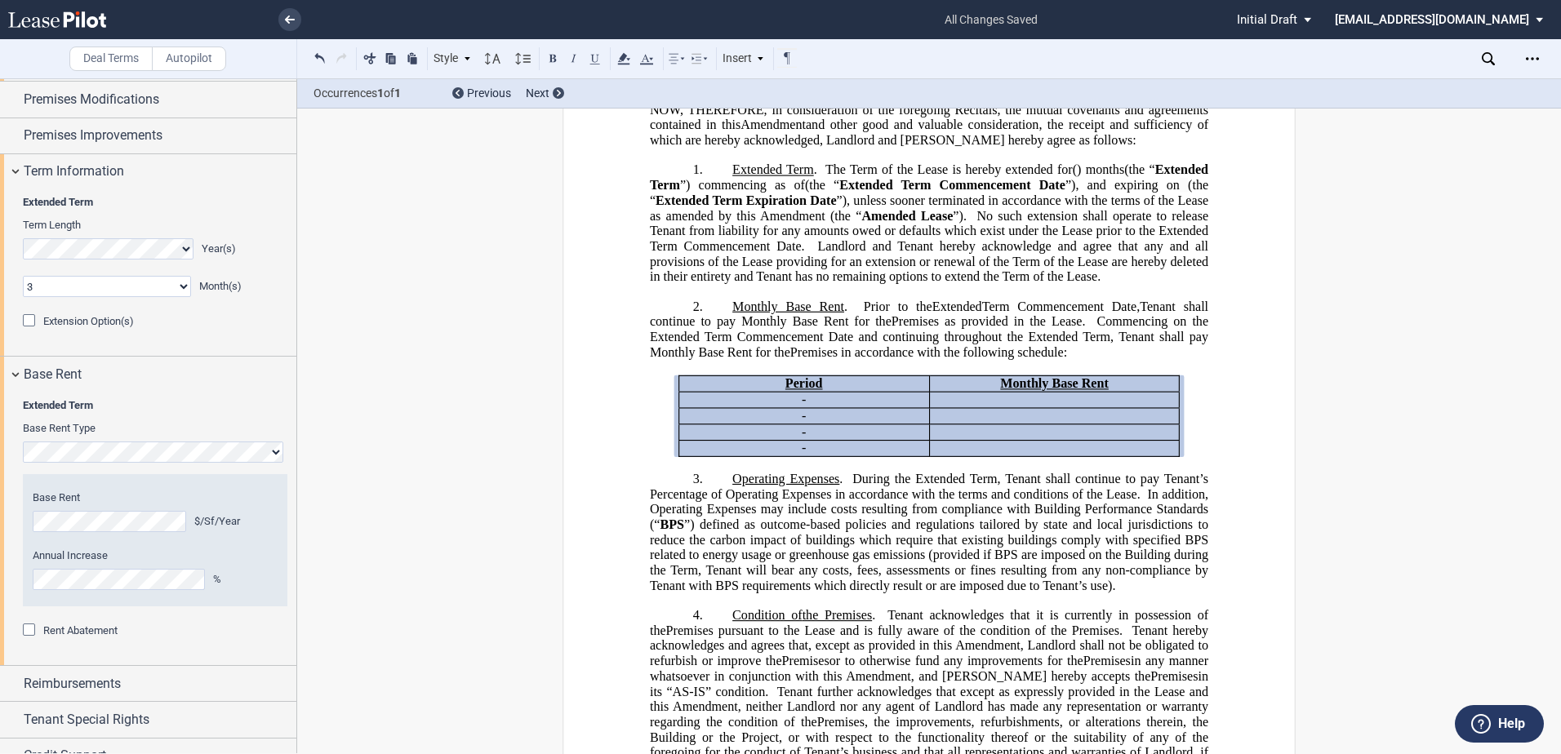
click at [29, 631] on div "Rent Abatement" at bounding box center [31, 632] width 16 height 16
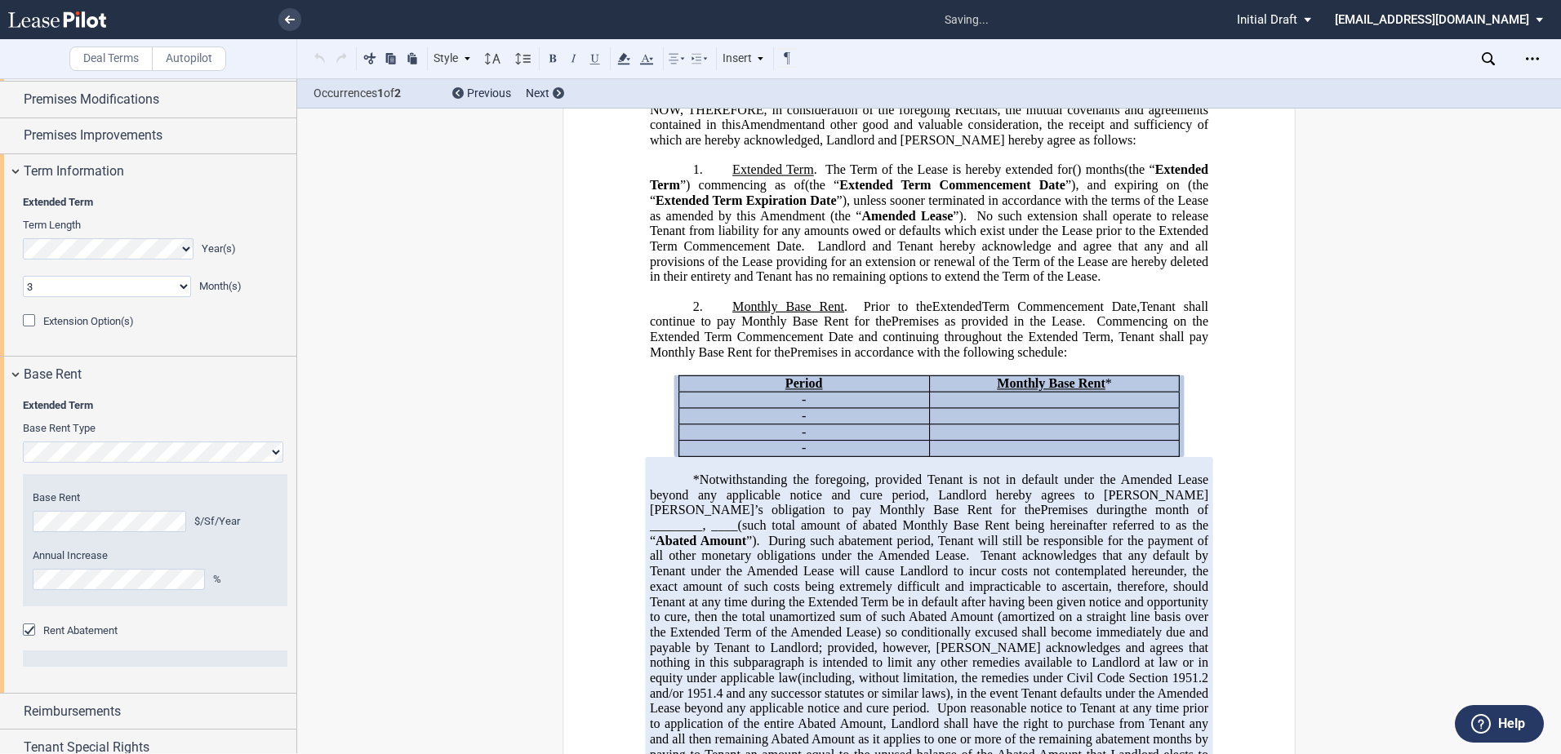
click at [1006, 518] on span "*Notwithstanding the foregoing, provided Tenant is not in default under the Ame…" at bounding box center [931, 495] width 562 height 45
click at [903, 532] on span "the month of ________," at bounding box center [931, 517] width 562 height 29
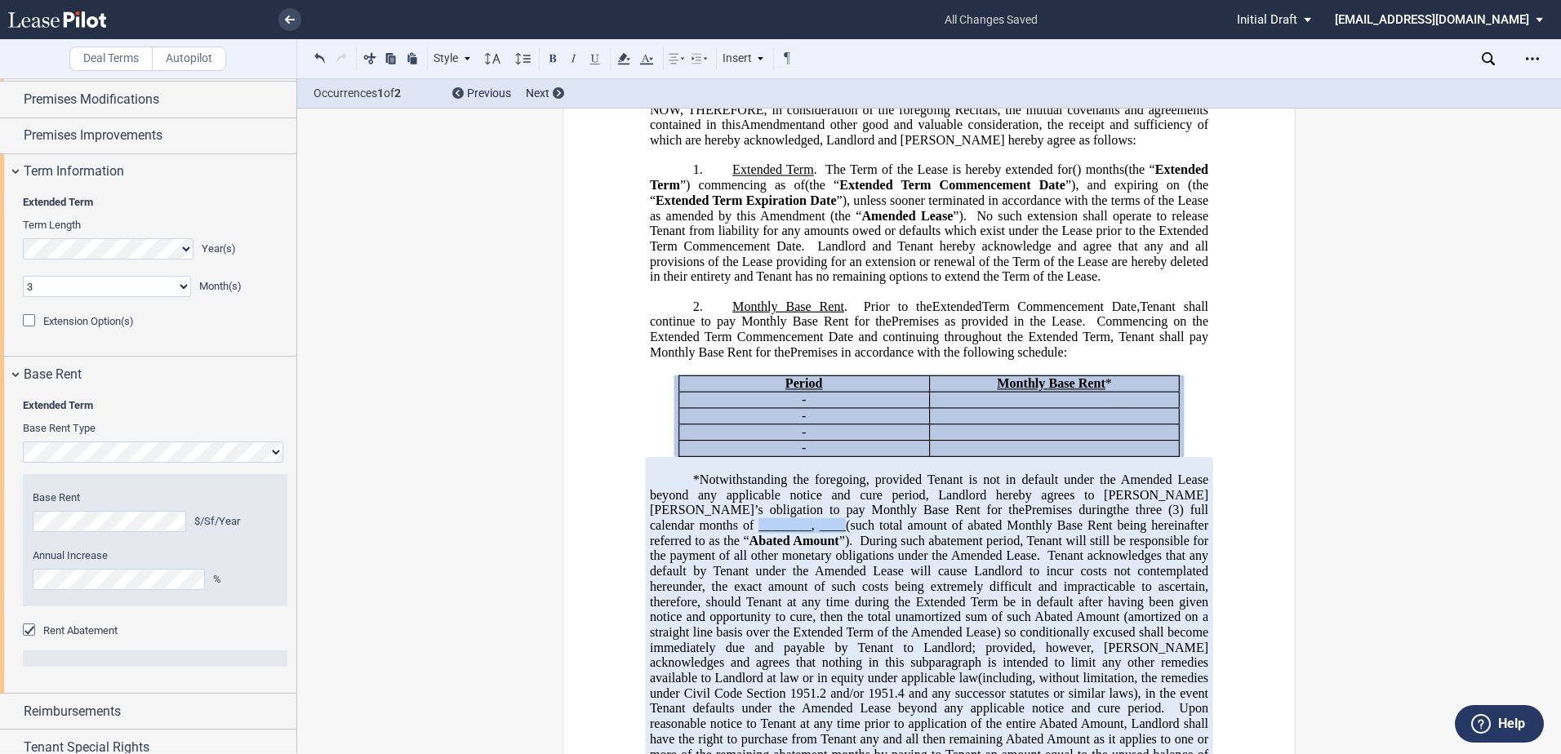
drag, startPoint x: 1086, startPoint y: 560, endPoint x: 1172, endPoint y: 564, distance: 85.8
click at [1172, 564] on p "*Notwithstanding the foregoing, provided Tenant is not in default under the Ame…" at bounding box center [929, 656] width 558 height 367
copy span "________,"
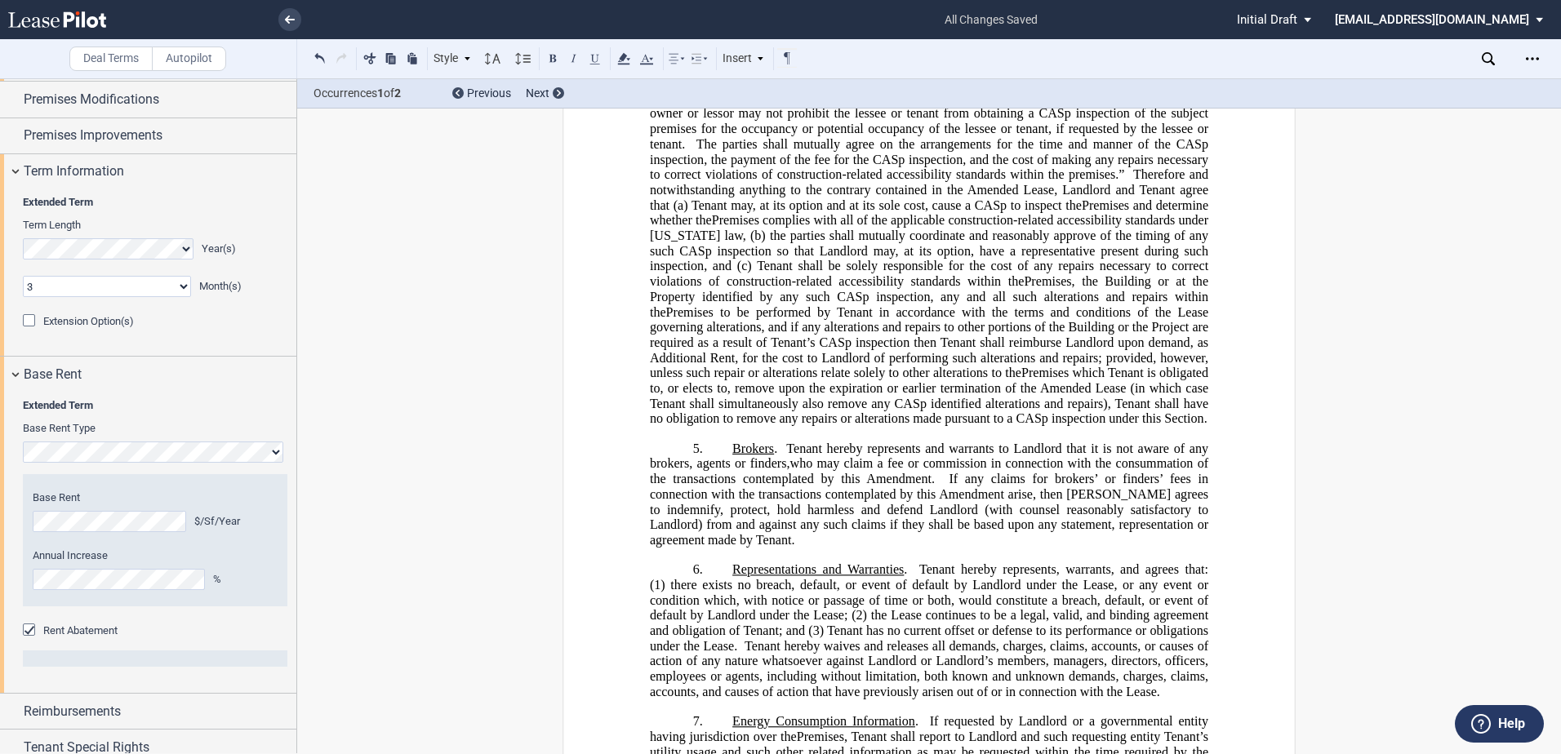
scroll to position [1097, 0]
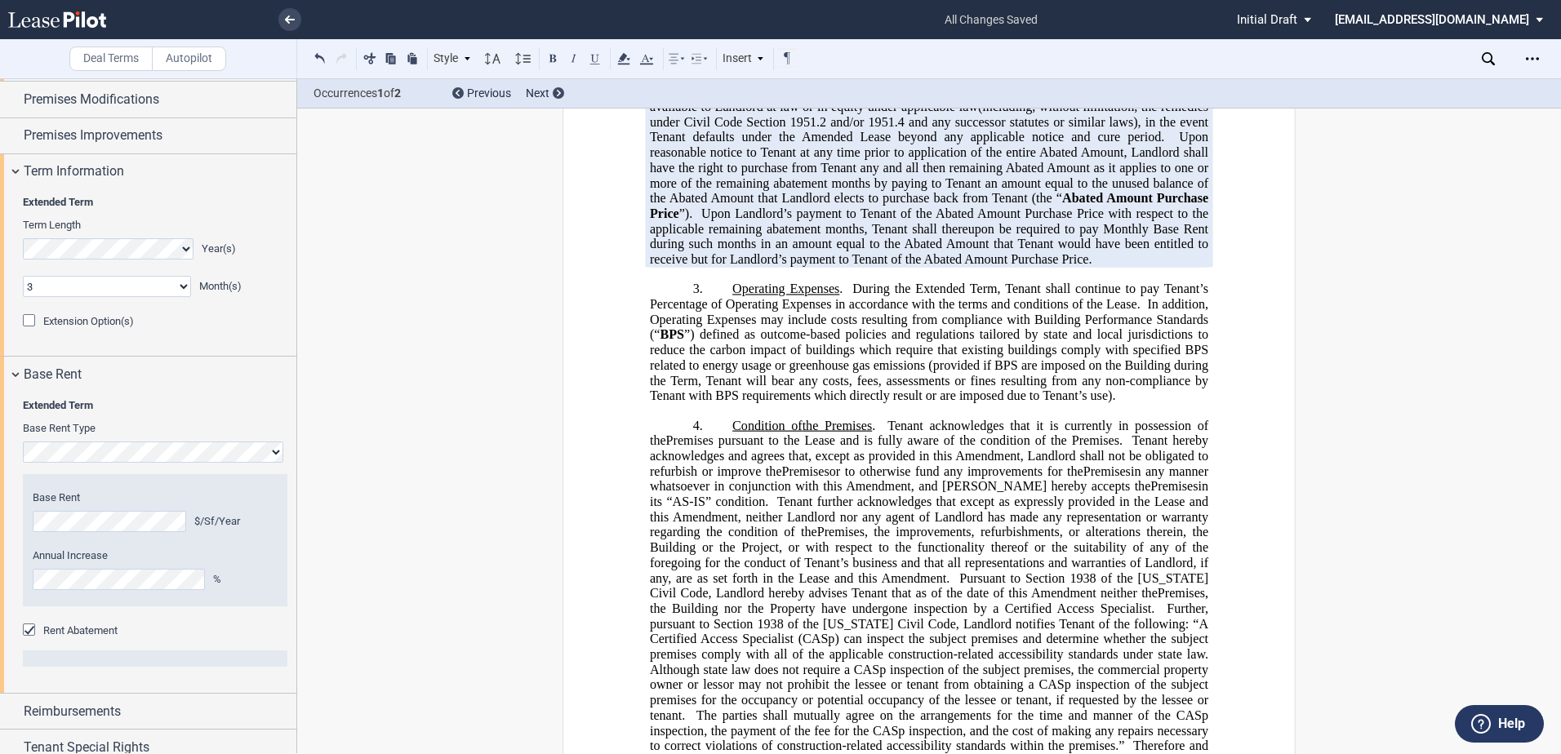
drag, startPoint x: 1142, startPoint y: 350, endPoint x: 1163, endPoint y: 402, distance: 55.6
click at [1142, 312] on span at bounding box center [1144, 304] width 7 height 15
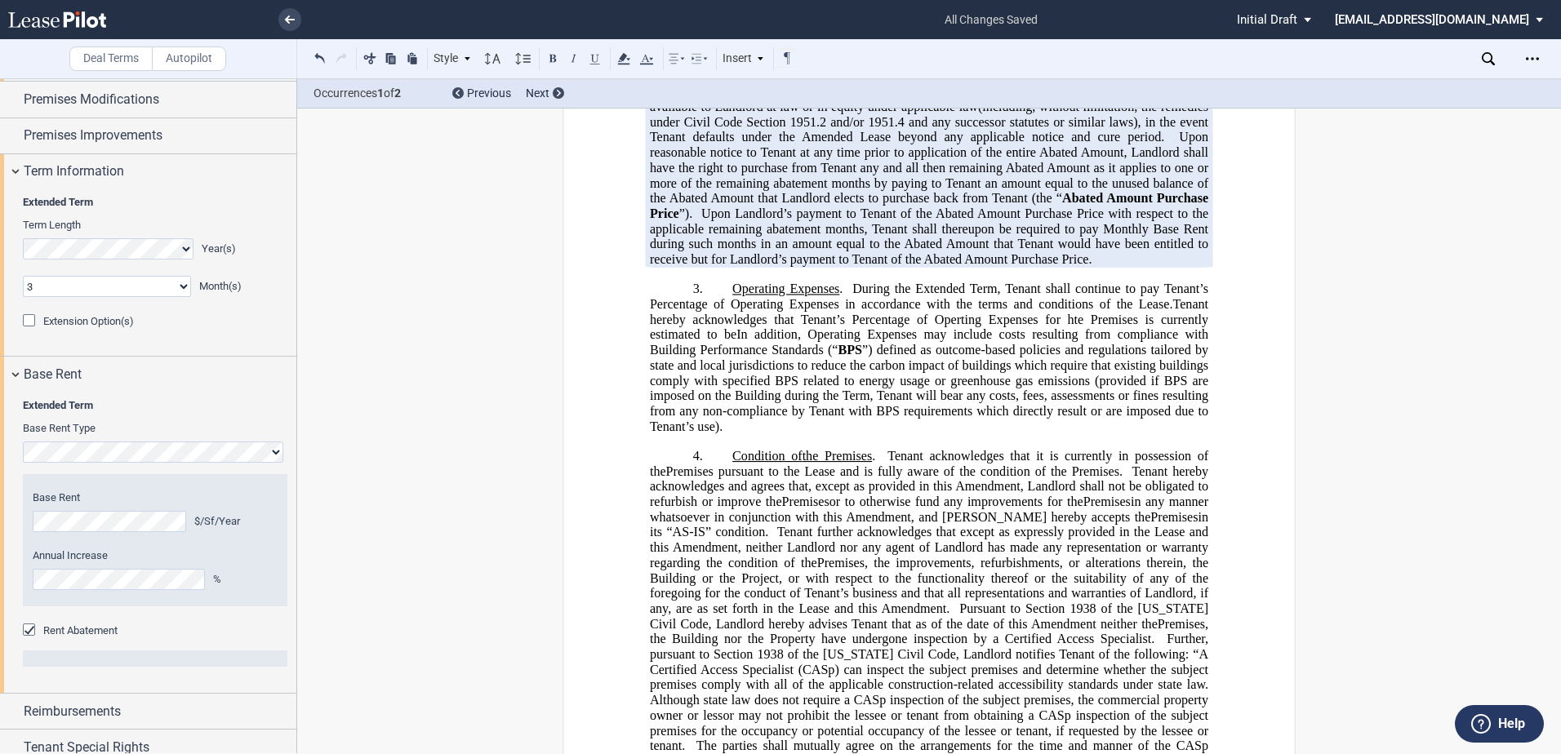
click at [958, 342] on span "Tenant hereby acknowledges that Tenant’s Percentage of Operting Expenses for ht…" at bounding box center [931, 319] width 562 height 45
click at [1069, 342] on span "Tenant hereby acknowledges that Tenant’s Percentage of Operating Expenses for h…" at bounding box center [931, 319] width 562 height 45
click at [885, 267] on span "Upon Landlord’s payment to Tenant of the Abated Amount Purchase Price with resp…" at bounding box center [931, 237] width 562 height 60
drag, startPoint x: 1171, startPoint y: 354, endPoint x: 737, endPoint y: 380, distance: 434.3
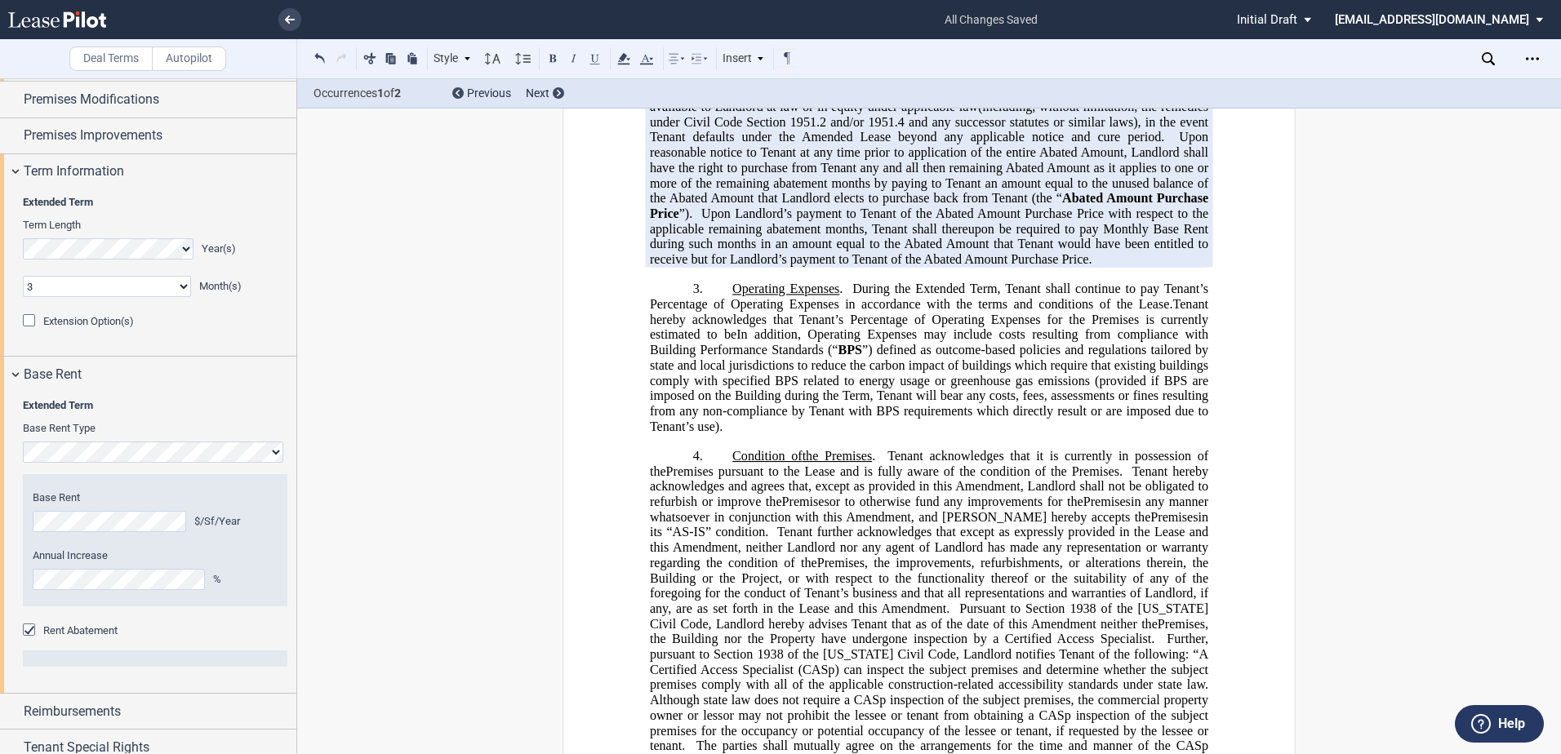
click at [737, 380] on span "Tenant hereby acknowledges that Tenant’s Percentage of Operating Expenses for t…" at bounding box center [931, 365] width 562 height 136
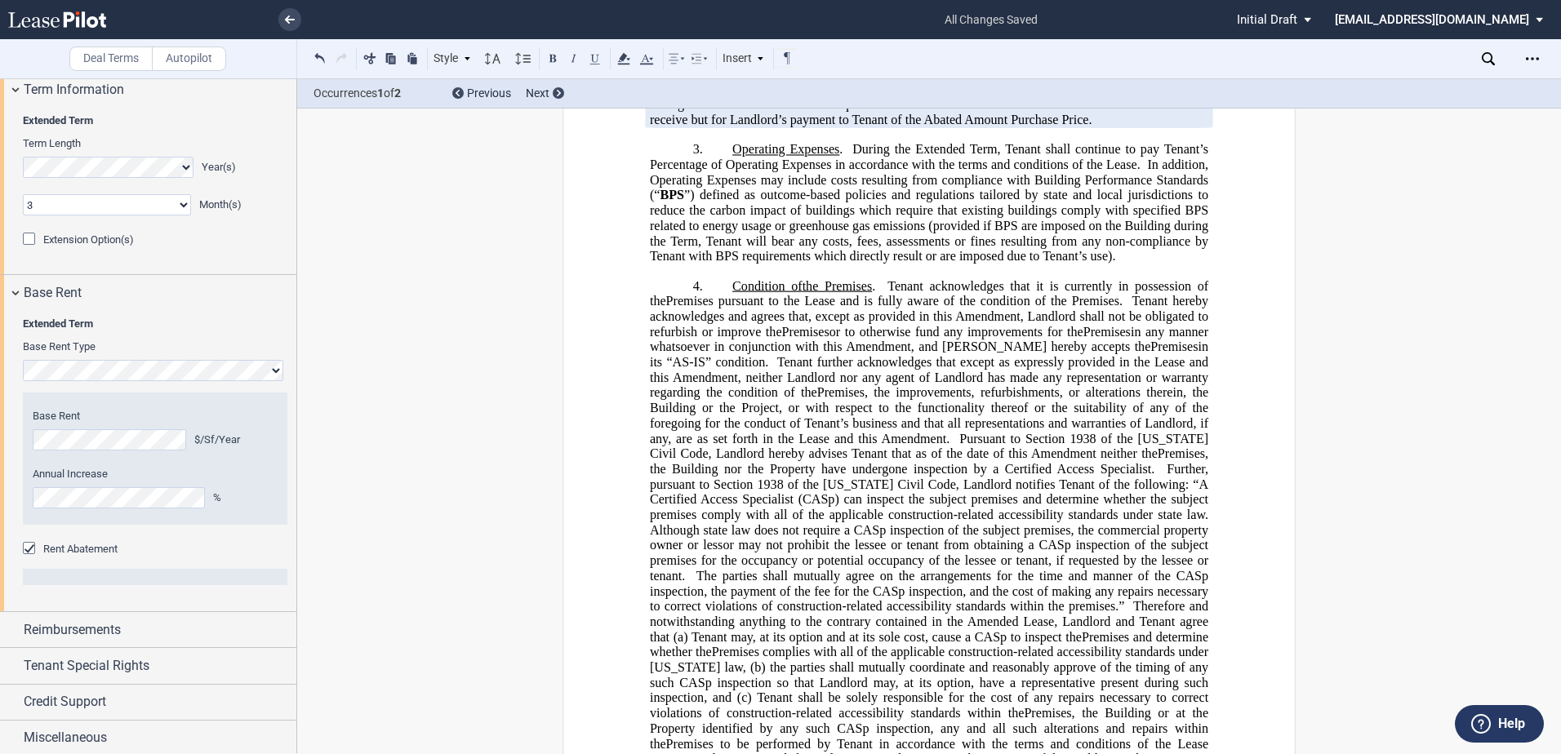
scroll to position [1342, 0]
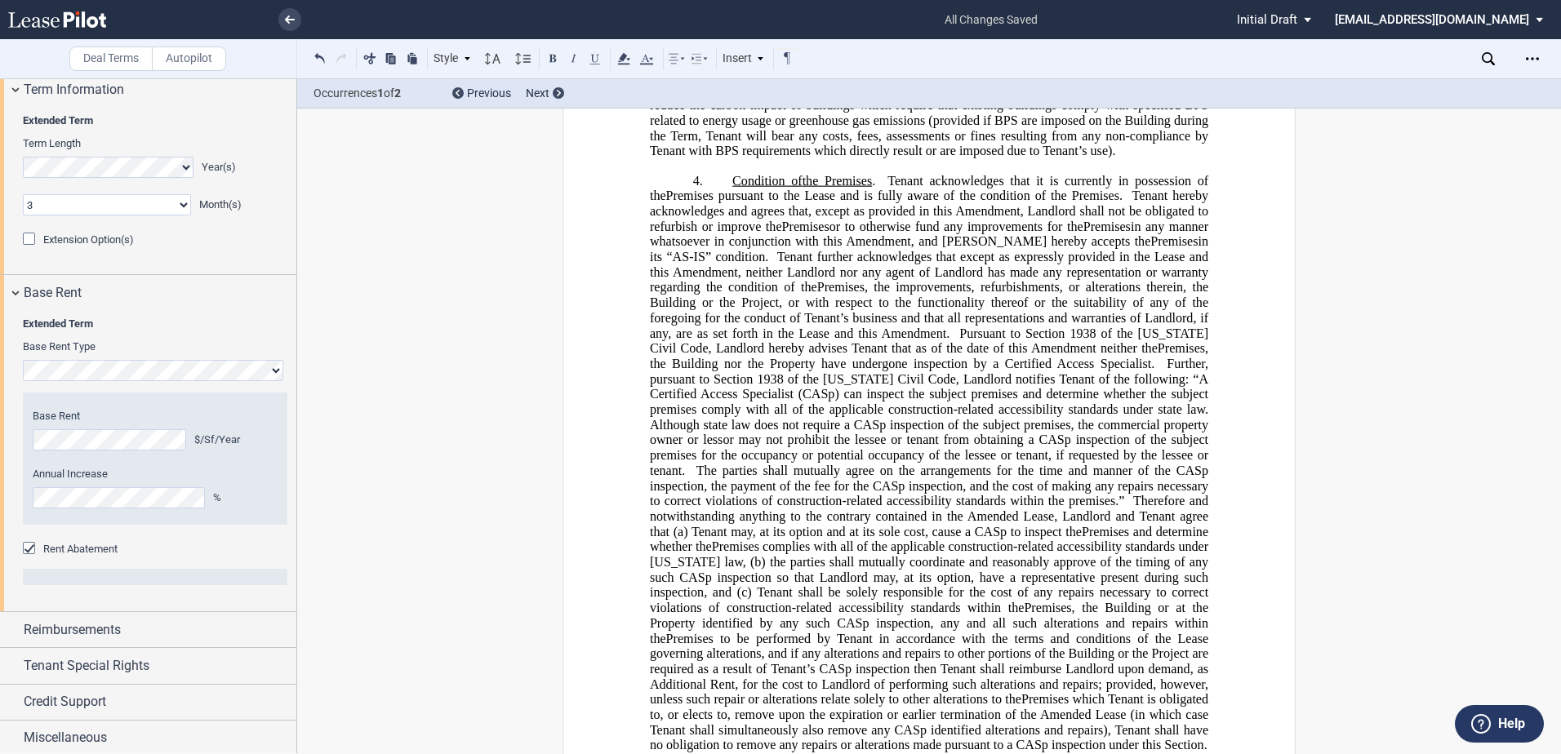
drag, startPoint x: 981, startPoint y: 465, endPoint x: 984, endPoint y: 454, distance: 11.9
click at [981, 465] on span "Although state law does not require a CASp inspection of the subject premises, …" at bounding box center [931, 447] width 562 height 60
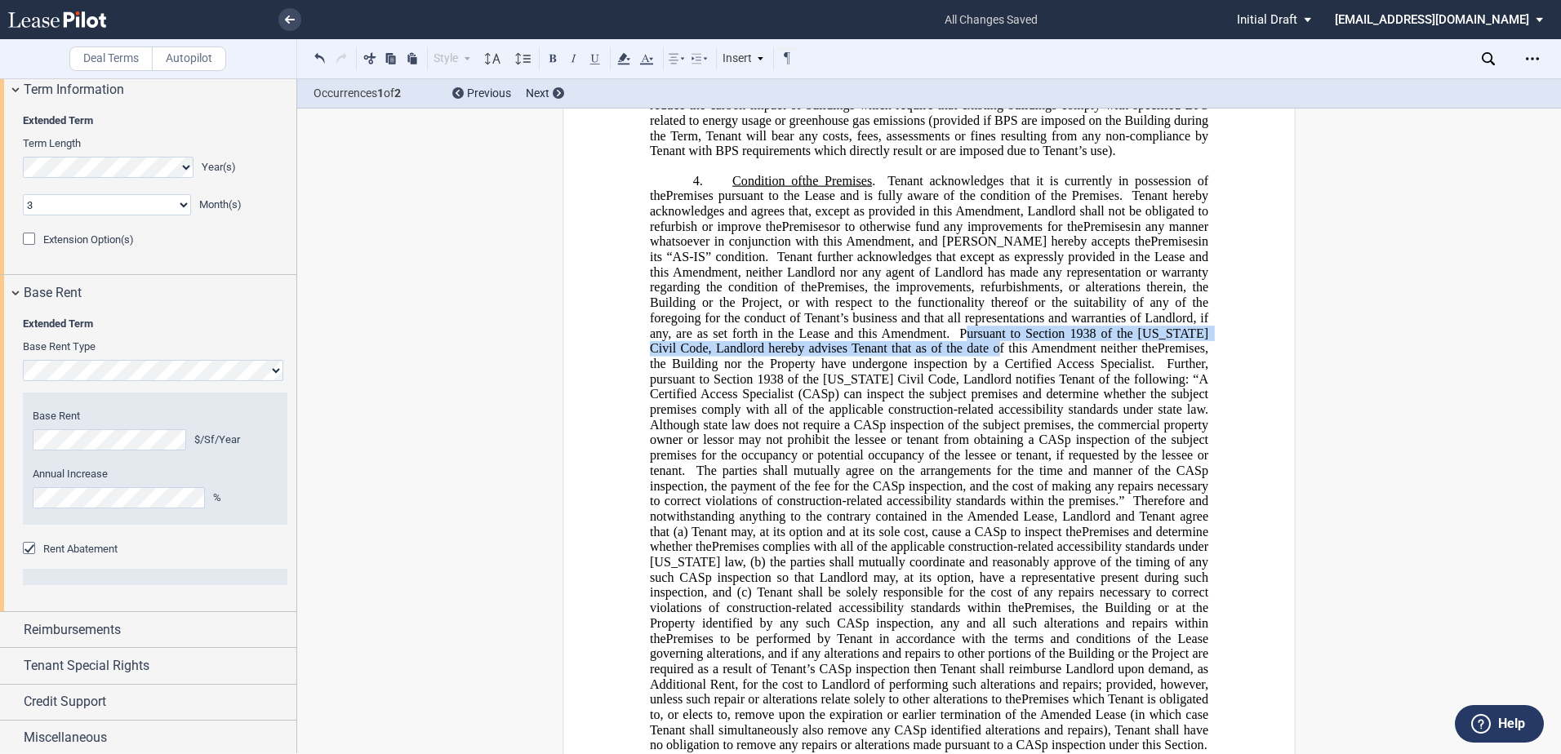
drag, startPoint x: 954, startPoint y: 377, endPoint x: 970, endPoint y: 402, distance: 29.4
click at [970, 355] on span "Pursuant to Section 1938 of the [US_STATE] Civil Code, Landlord hereby advises …" at bounding box center [931, 340] width 562 height 29
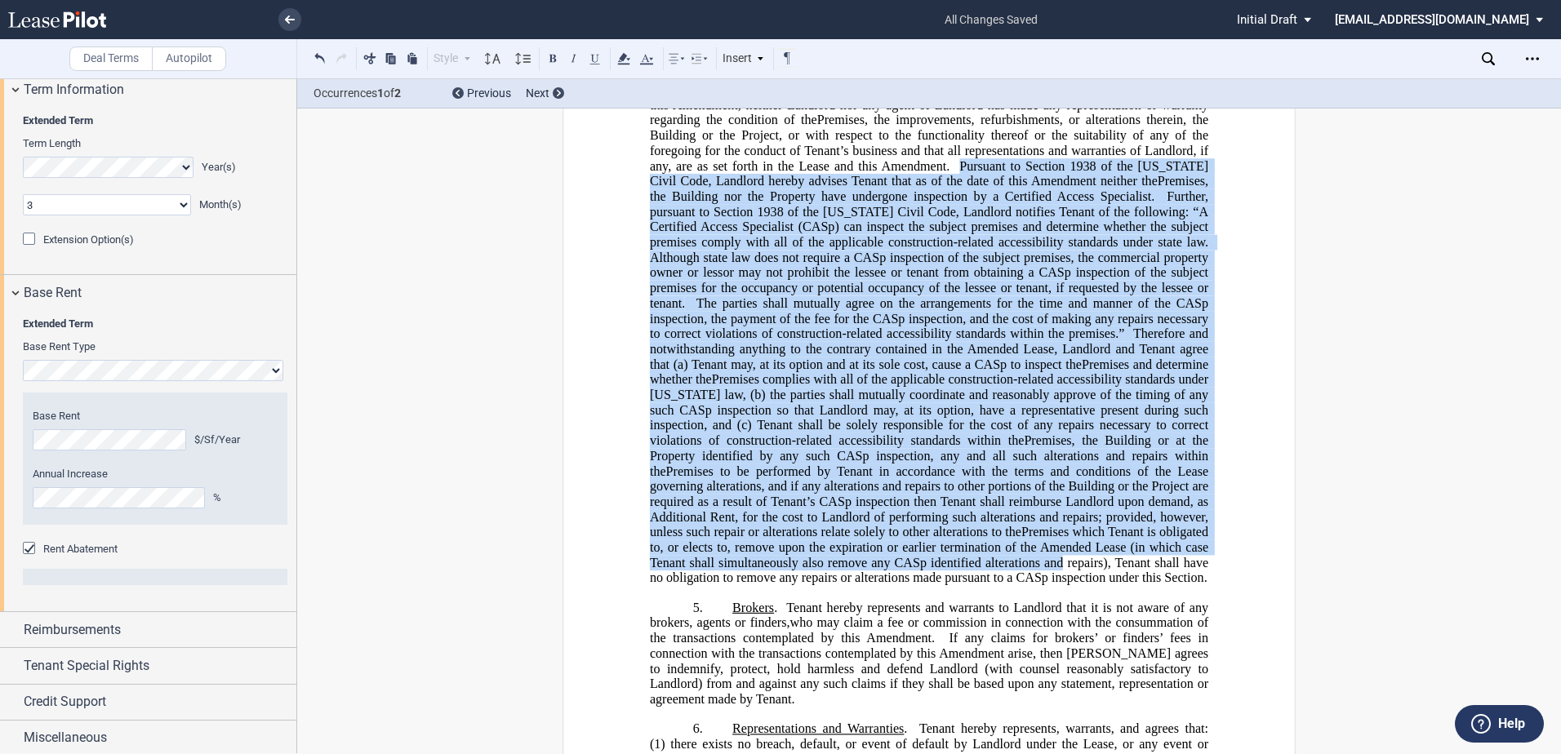
scroll to position [1750, 0]
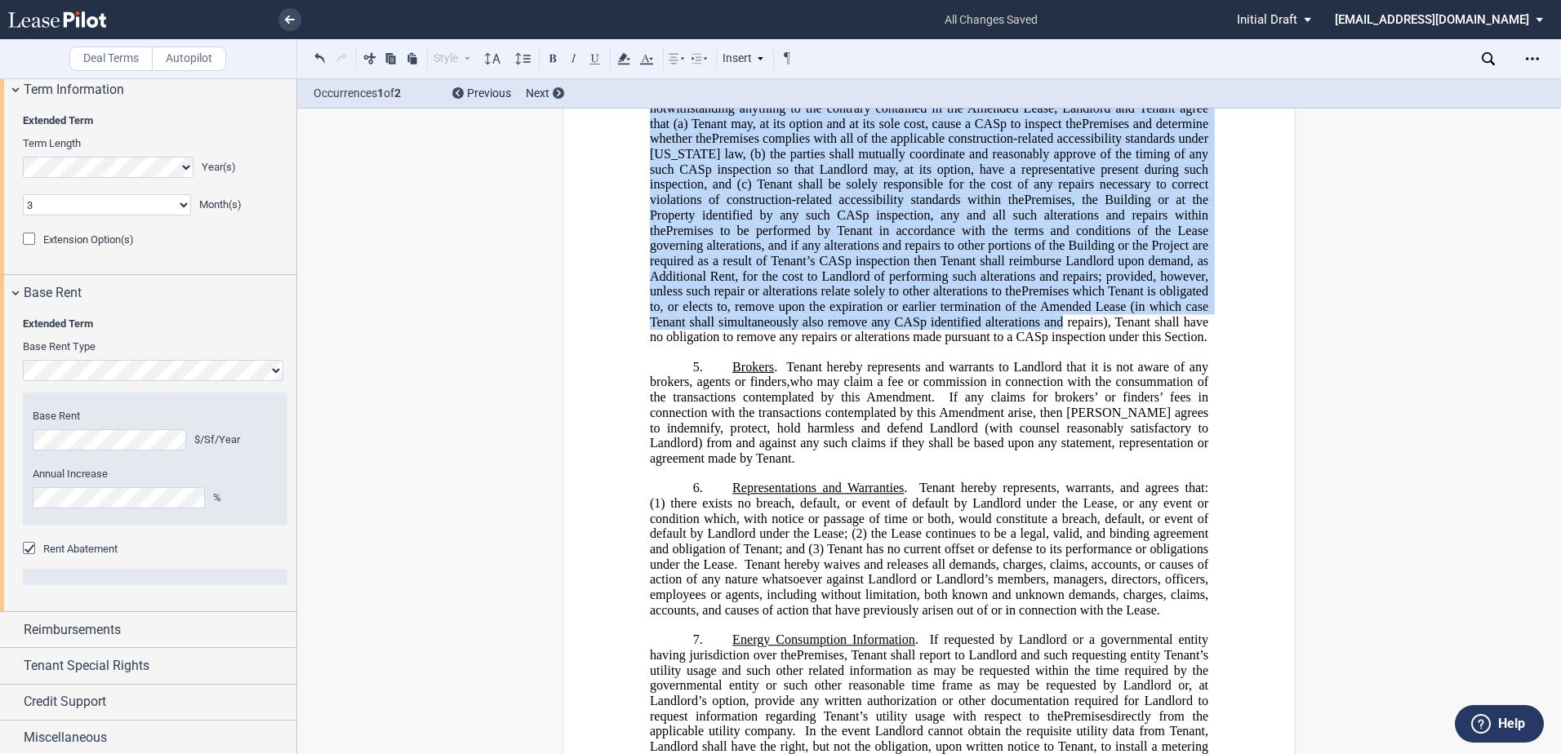
drag, startPoint x: 948, startPoint y: 381, endPoint x: 1191, endPoint y: 384, distance: 243.3
click at [1191, 345] on p "4. Condition of the Current Premises the Original Premises the Premises the Ret…" at bounding box center [929, 55] width 558 height 580
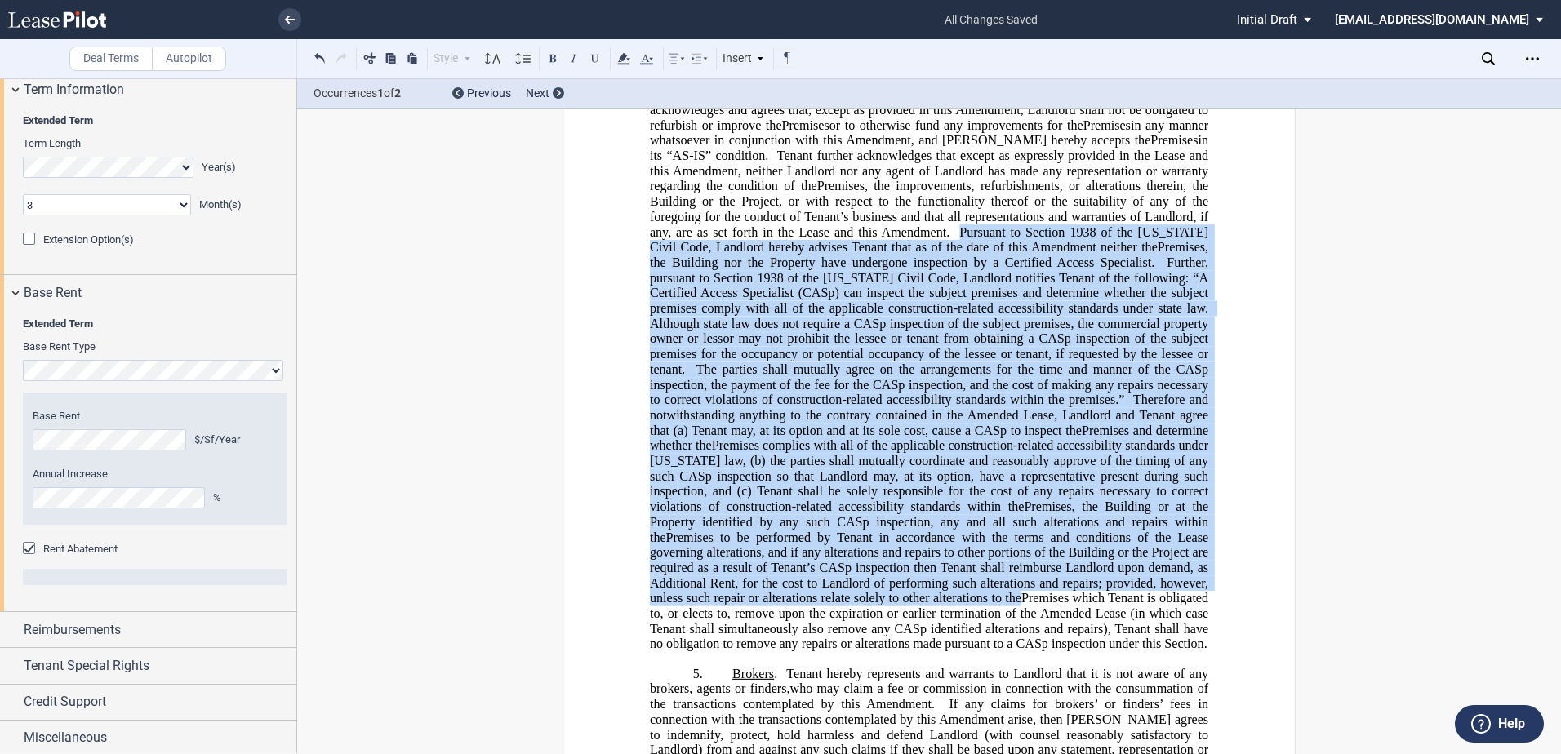
scroll to position [1424, 0]
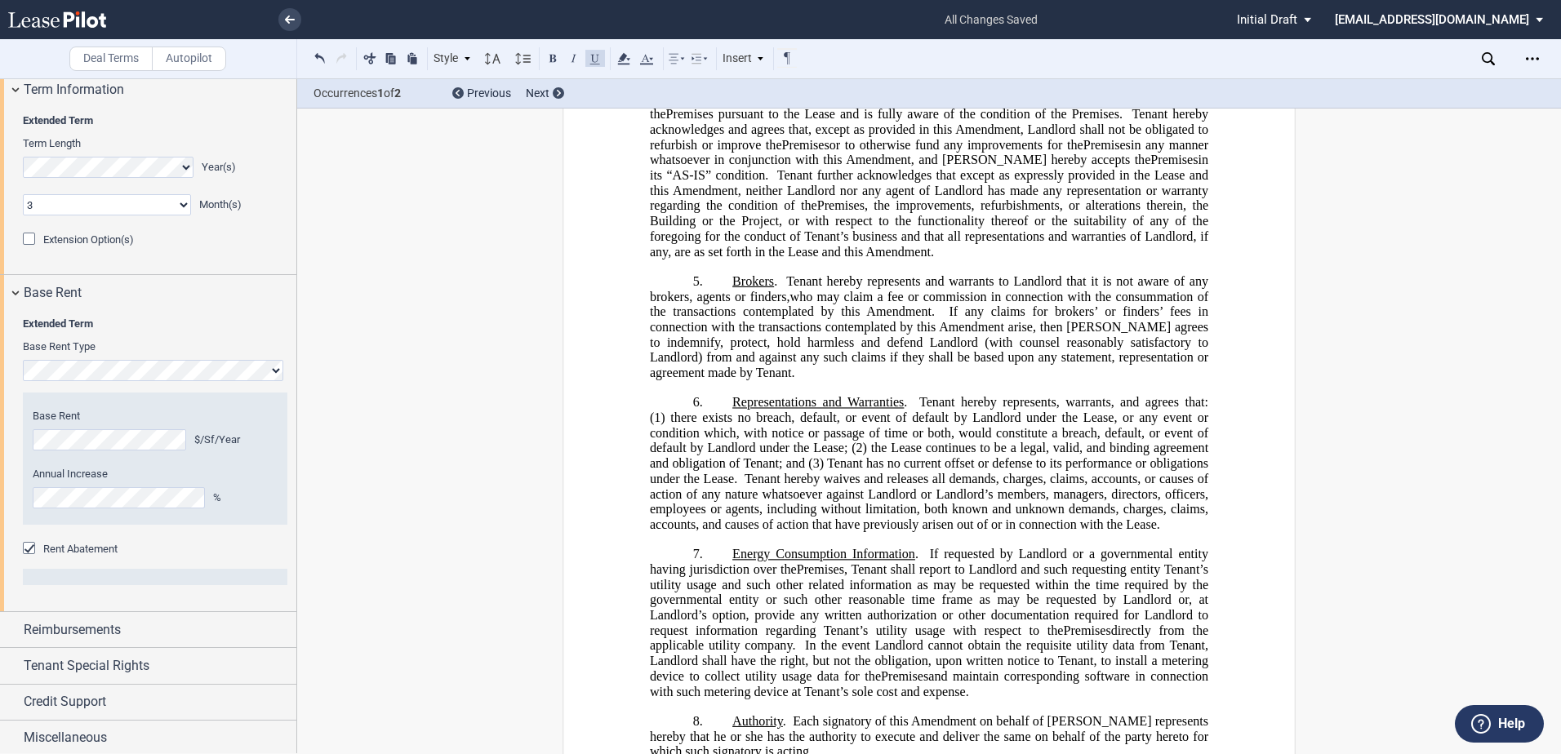
drag, startPoint x: 984, startPoint y: 702, endPoint x: 968, endPoint y: 732, distance: 34.0
click at [984, 683] on span "In the event Landlord cannot obtain the requisite utility data from Tenant, Lan…" at bounding box center [931, 660] width 562 height 45
drag, startPoint x: 967, startPoint y: 739, endPoint x: 727, endPoint y: 598, distance: 279.2
click at [727, 598] on p "7. Energy Consumption Information . If requested by Landlord or a governmental …" at bounding box center [929, 623] width 558 height 153
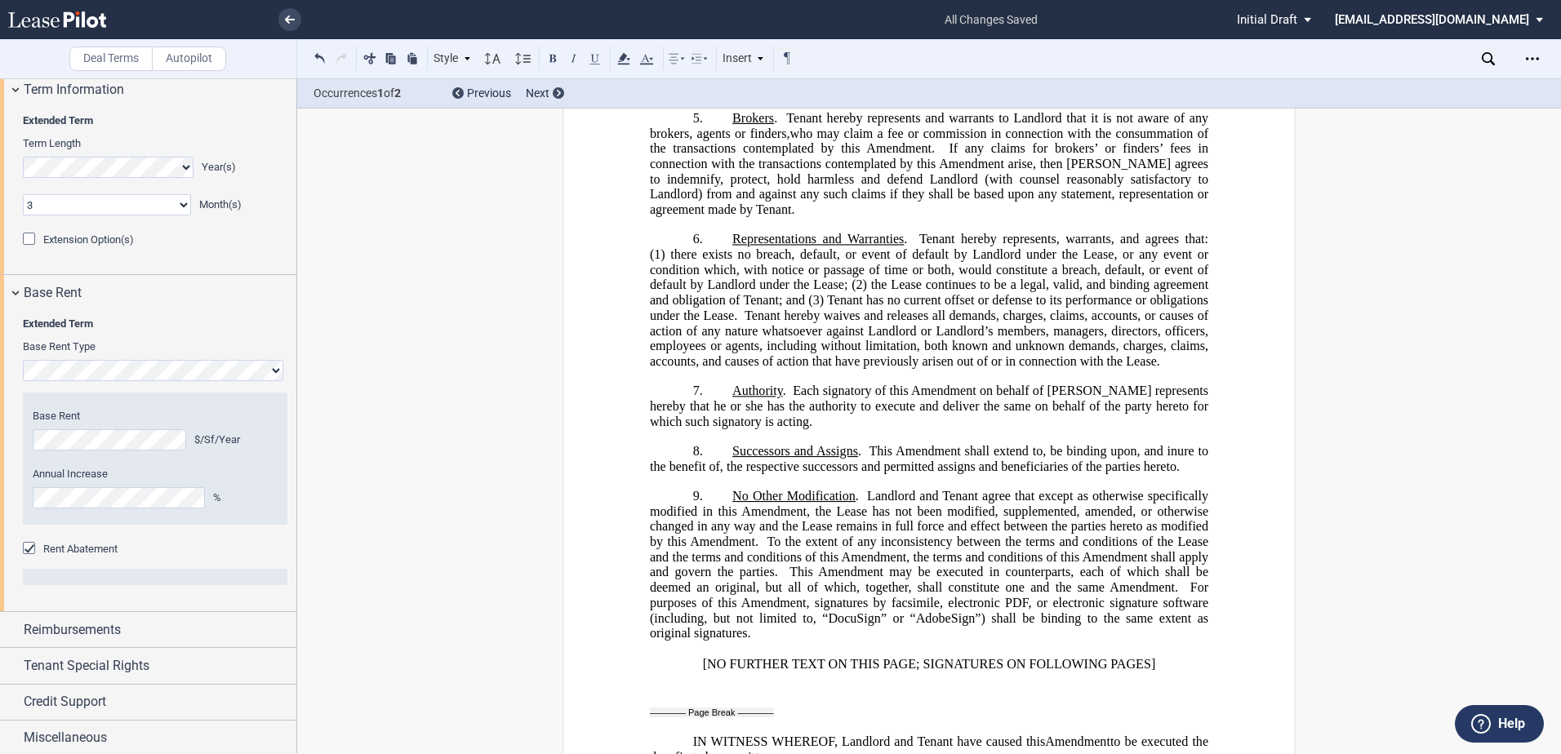
scroll to position [1228, 0]
click at [113, 696] on div "Credit Support" at bounding box center [160, 699] width 273 height 20
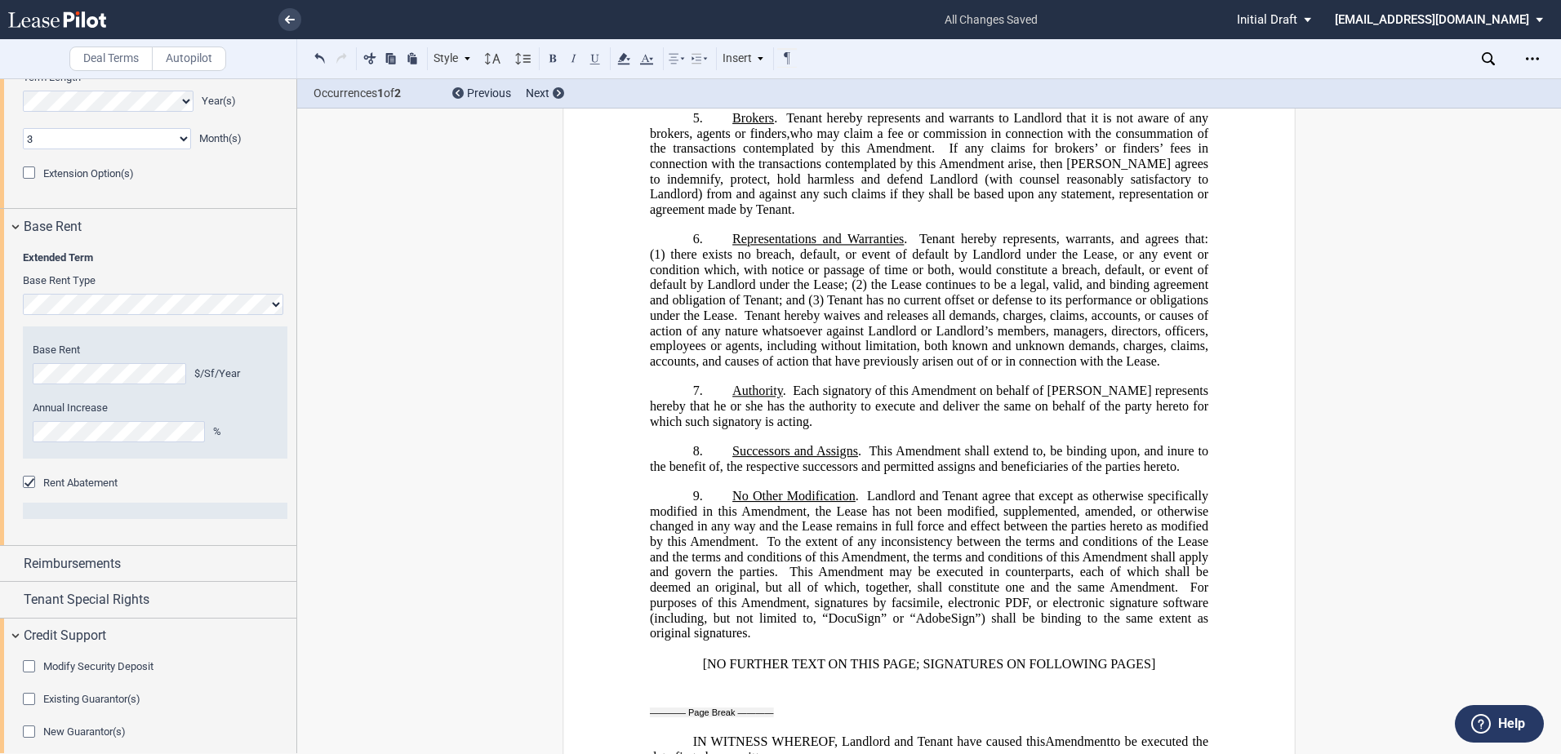
click at [97, 660] on span "Modify Security Deposit" at bounding box center [98, 666] width 110 height 12
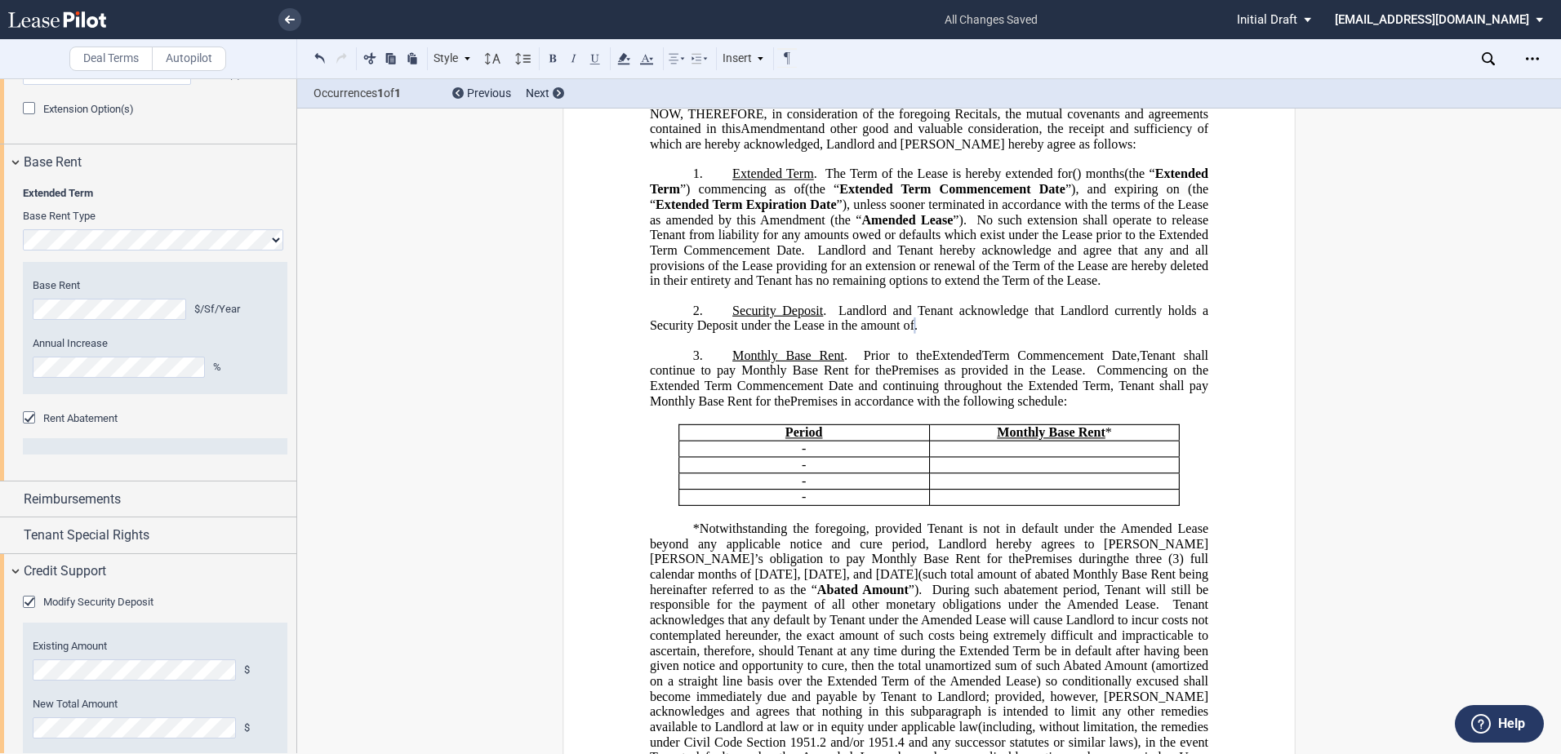
scroll to position [1391, 0]
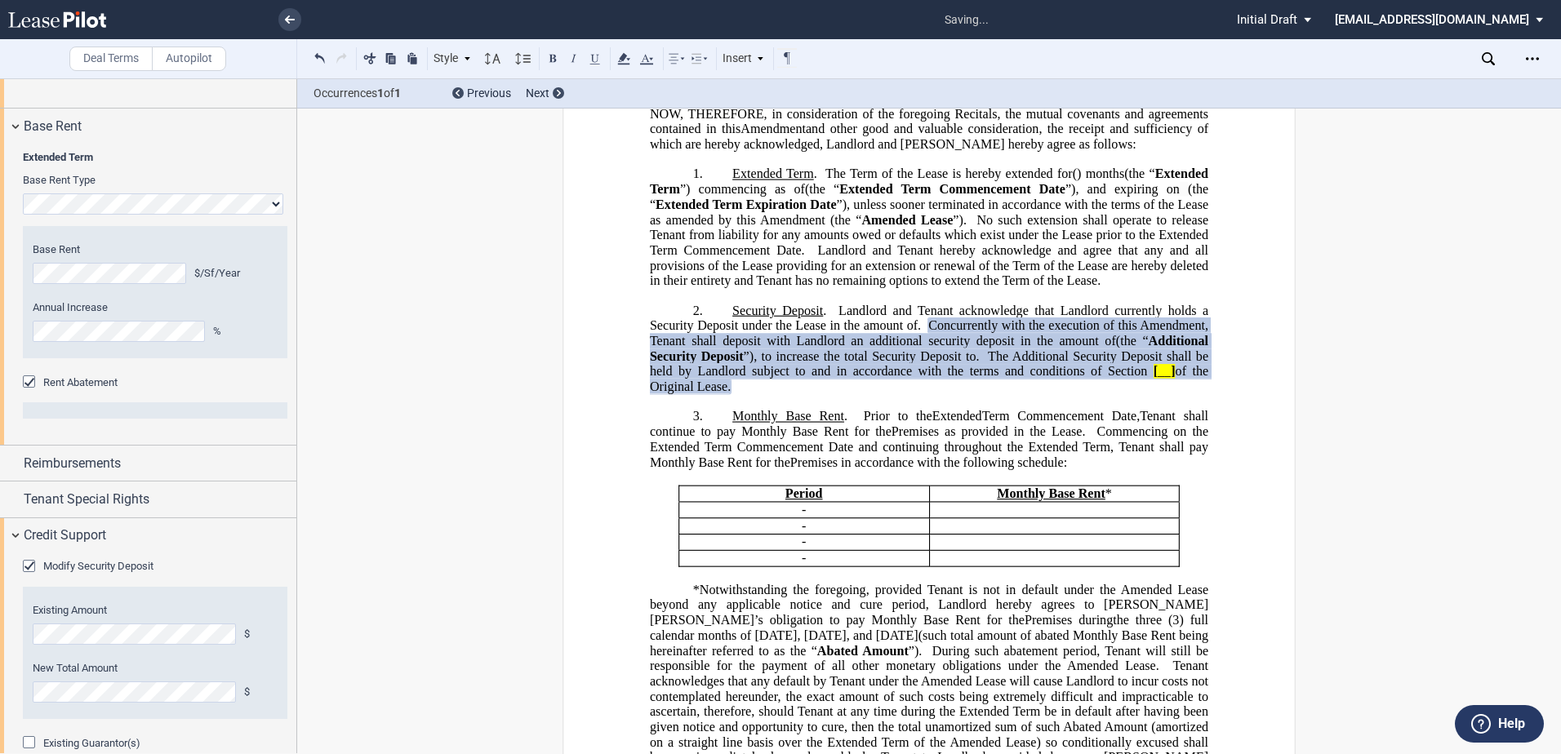
click at [1070, 378] on span "The Additional Security Deposit shall be held by Landlord subject to and in acc…" at bounding box center [931, 363] width 562 height 29
click at [1527, 63] on icon "Open Lease options menu" at bounding box center [1532, 58] width 13 height 13
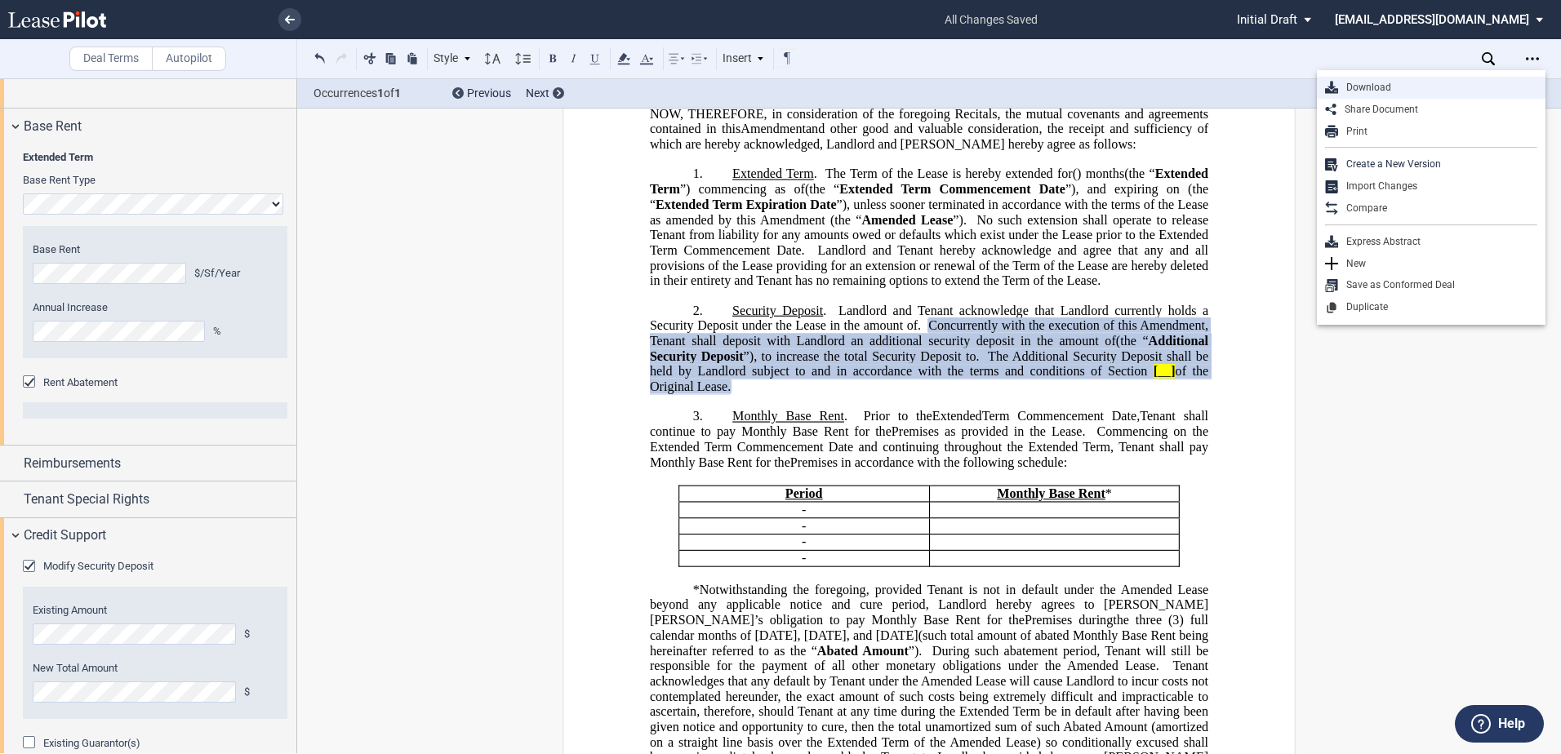
click at [1396, 87] on div "Download" at bounding box center [1437, 88] width 199 height 14
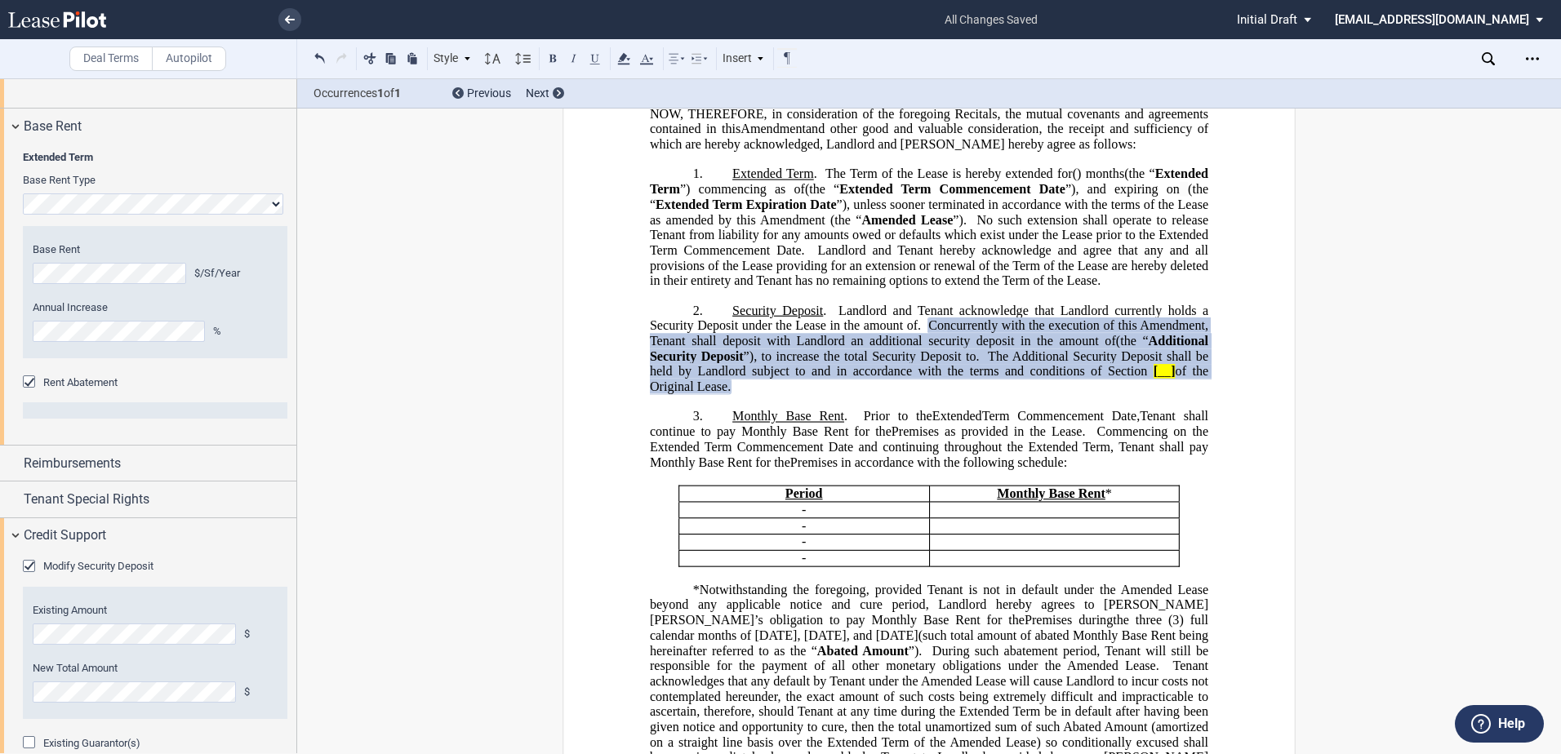
click at [298, 11] on li at bounding box center [234, 19] width 134 height 39
click at [292, 16] on icon at bounding box center [290, 20] width 10 height 8
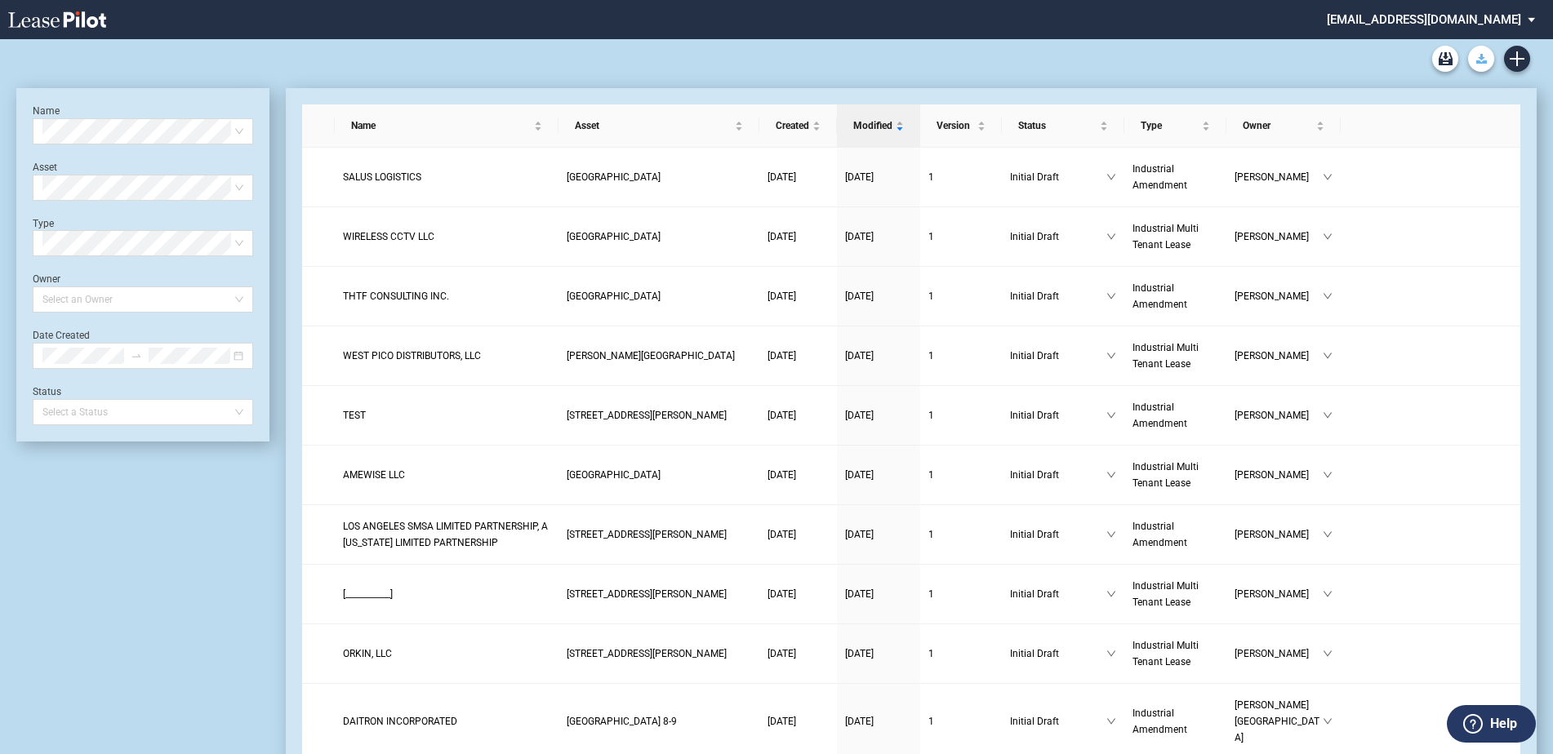
click at [1486, 48] on button "Download Blank Form" at bounding box center [1481, 59] width 26 height 26
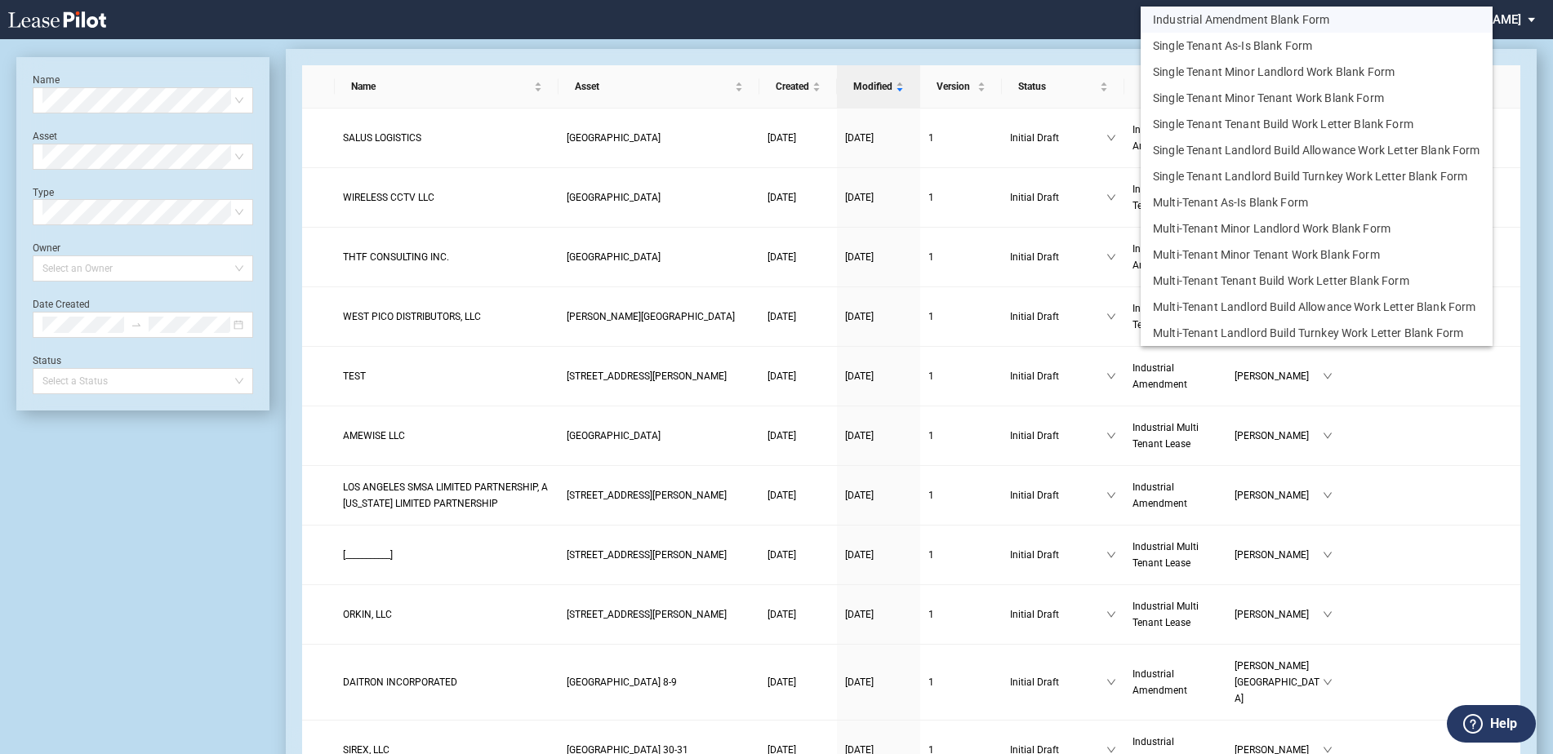
click at [1236, 14] on button "Industrial Amendment Blank Form" at bounding box center [1317, 20] width 352 height 26
